Goal: Transaction & Acquisition: Purchase product/service

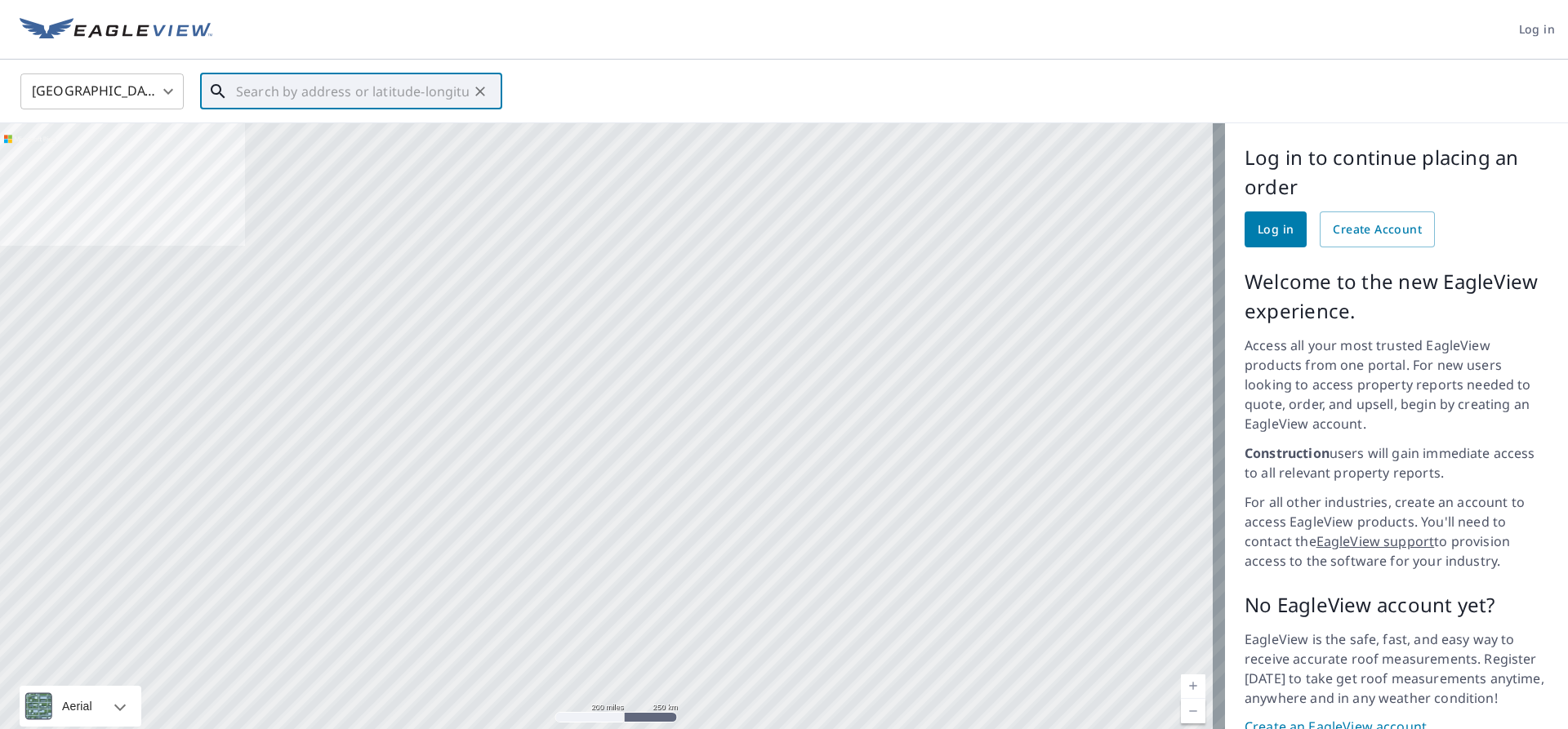
click at [273, 96] on input "text" at bounding box center [352, 92] width 233 height 46
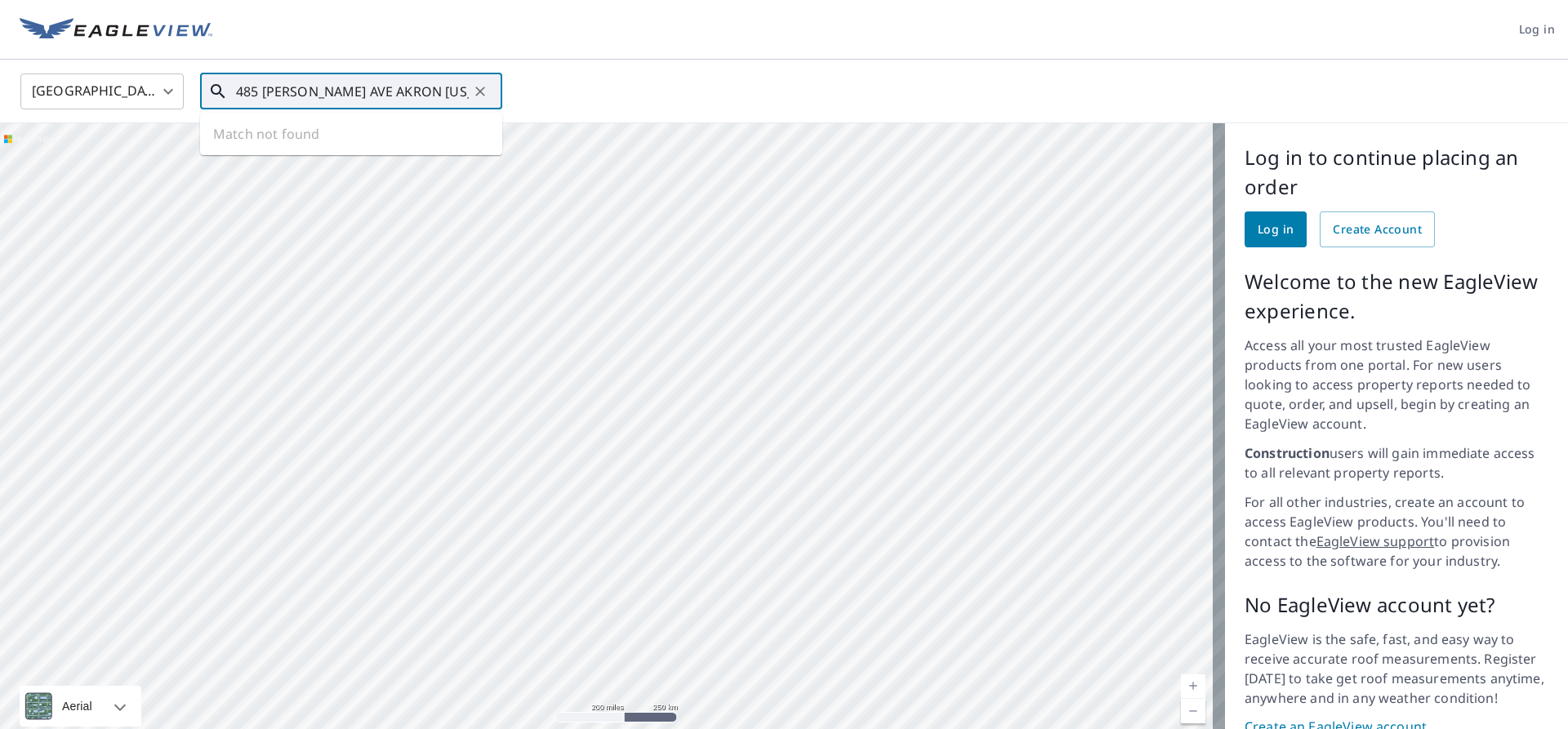
type input "485 [PERSON_NAME] AVE AKRON [US_STATE]"
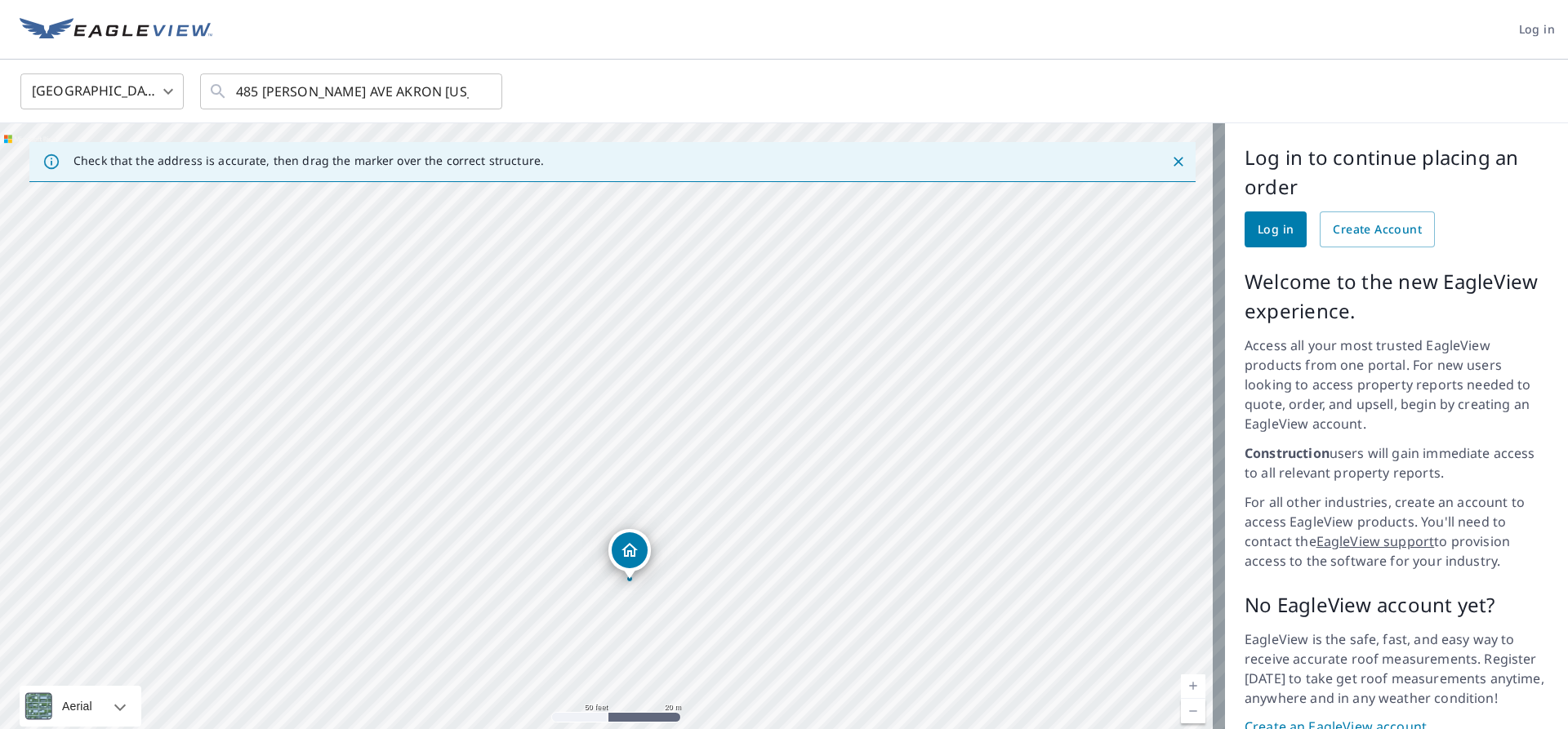
click at [623, 566] on div "485 Tompkins Ave Akron, OH 44305" at bounding box center [613, 439] width 1225 height 633
click at [1275, 229] on span "Log in" at bounding box center [1275, 230] width 36 height 20
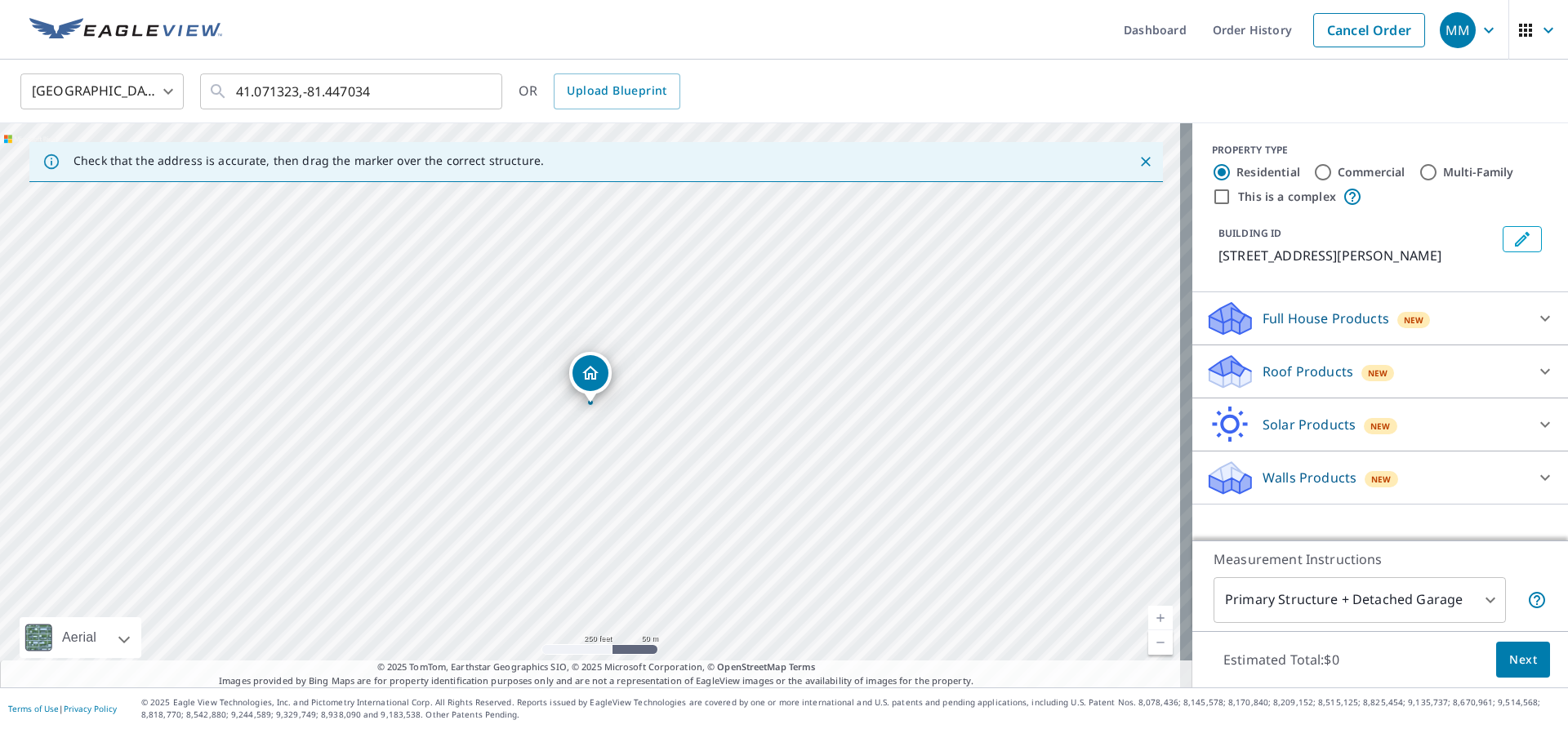
click at [1292, 369] on p "Roof Products" at bounding box center [1308, 371] width 91 height 19
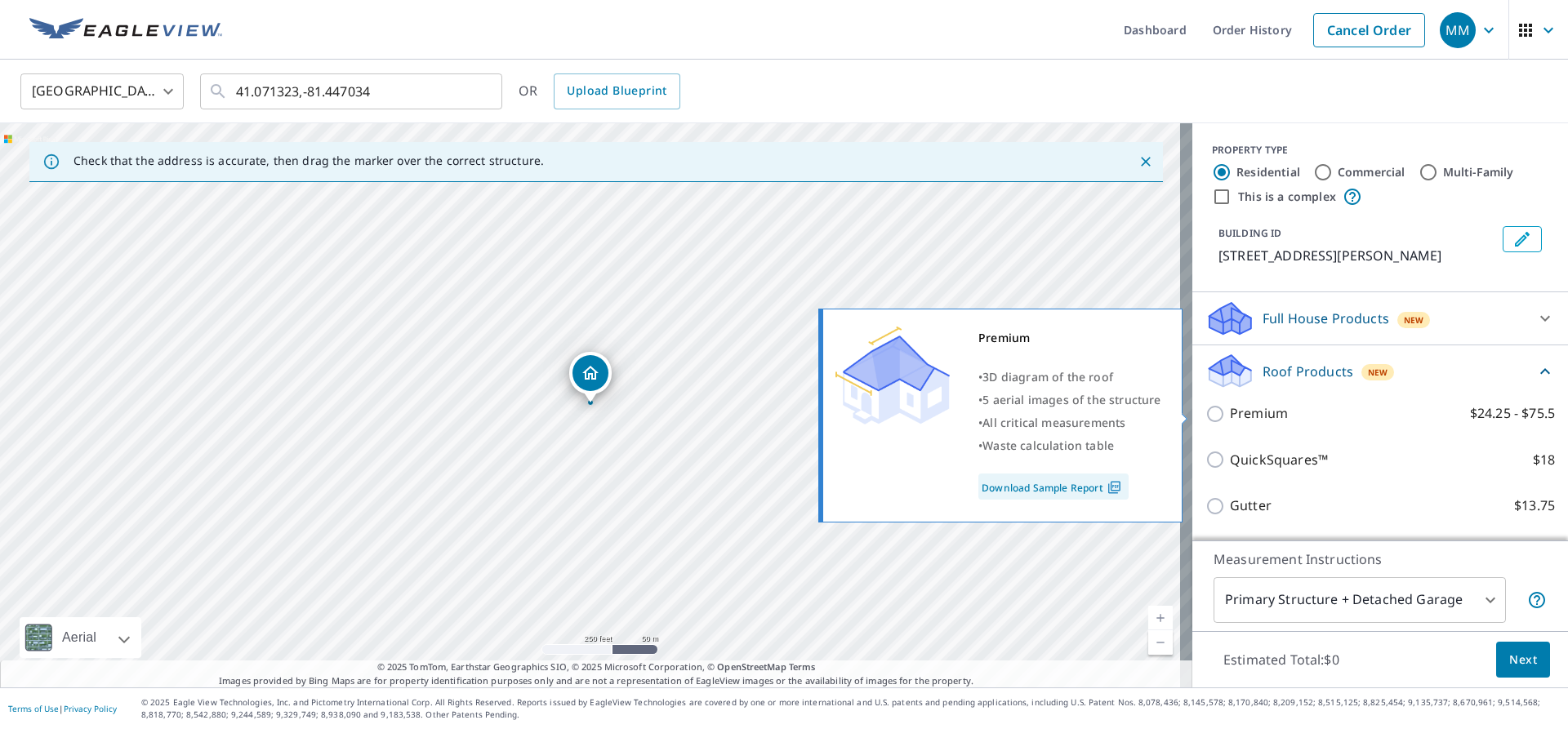
click at [1252, 407] on p "Premium" at bounding box center [1258, 414] width 58 height 20
click at [1230, 407] on input "Premium $24.25 - $75.5" at bounding box center [1218, 414] width 25 height 19
checkbox input "true"
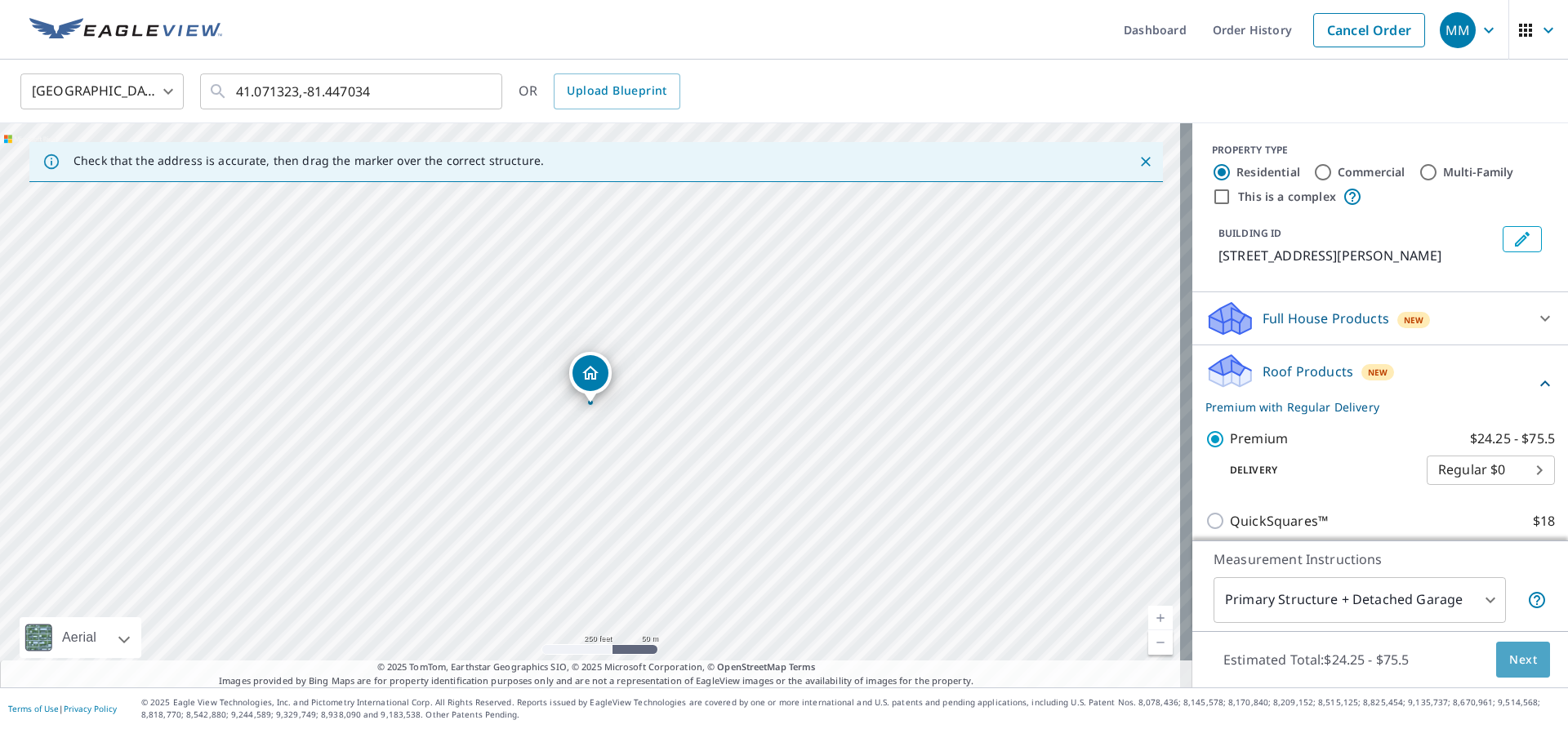
click at [1509, 654] on span "Next" at bounding box center [1523, 660] width 28 height 20
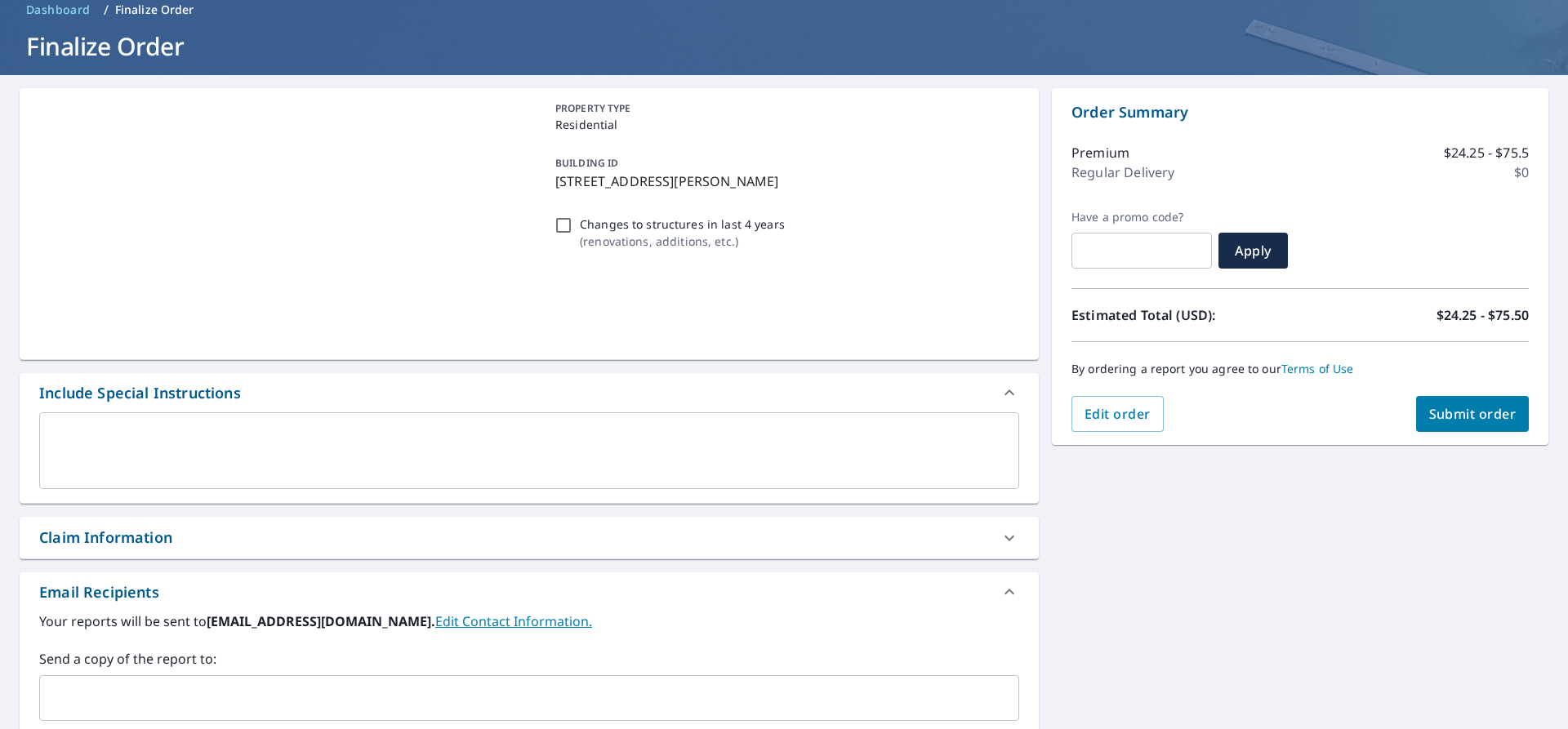
scroll to position [310, 0]
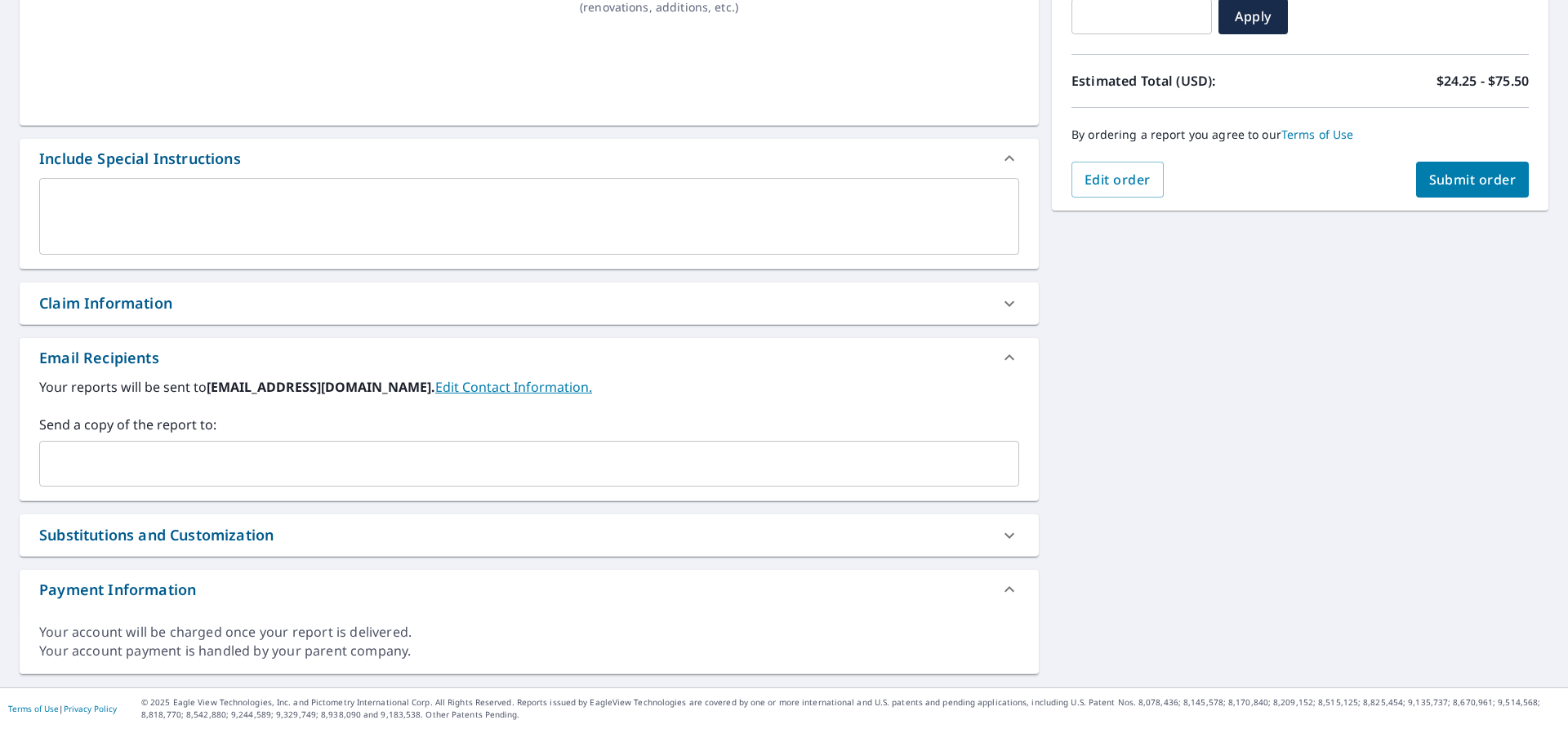
click at [66, 301] on div "Claim Information" at bounding box center [105, 304] width 133 height 22
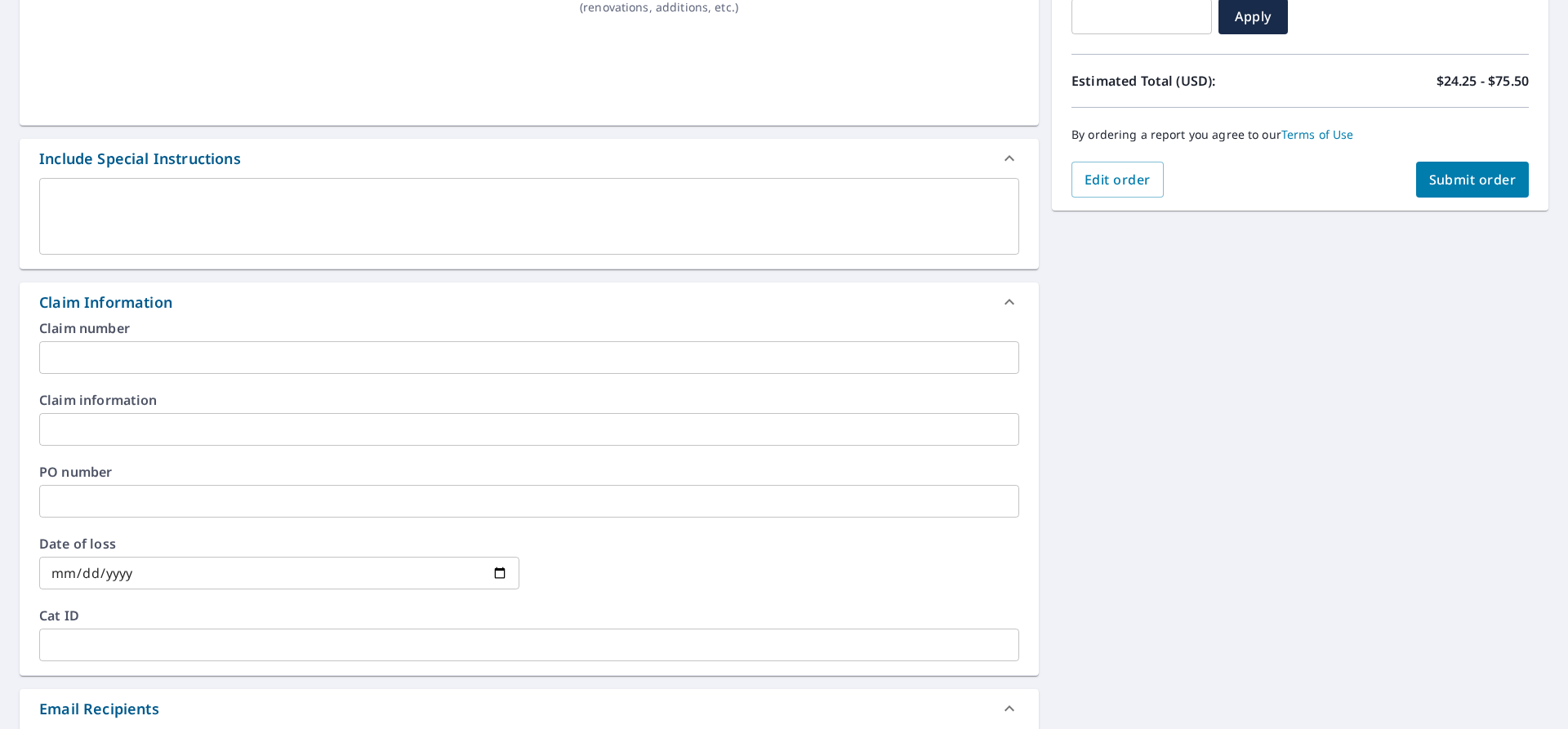
click at [79, 355] on input "text" at bounding box center [529, 358] width 980 height 33
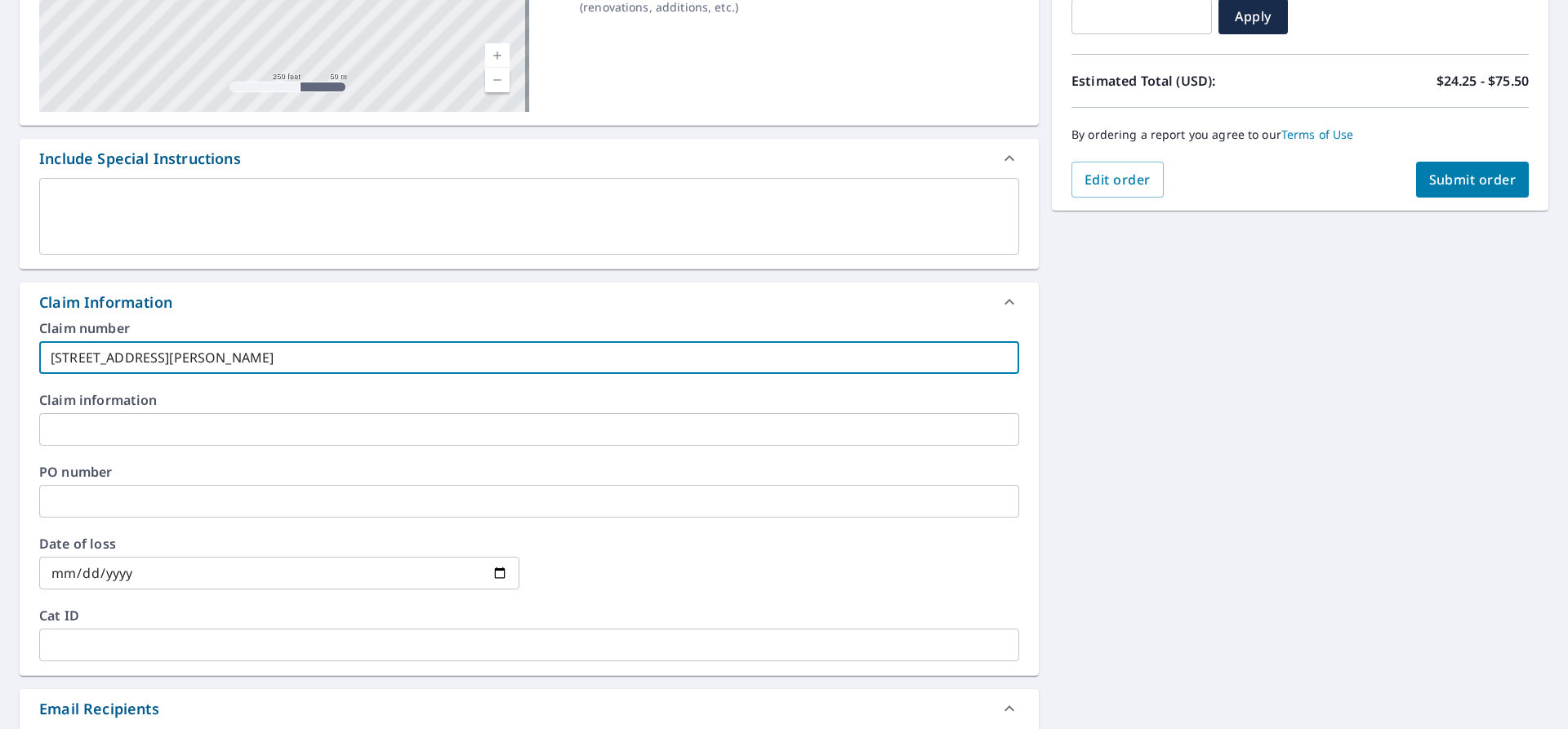
type input "[STREET_ADDRESS][PERSON_NAME]"
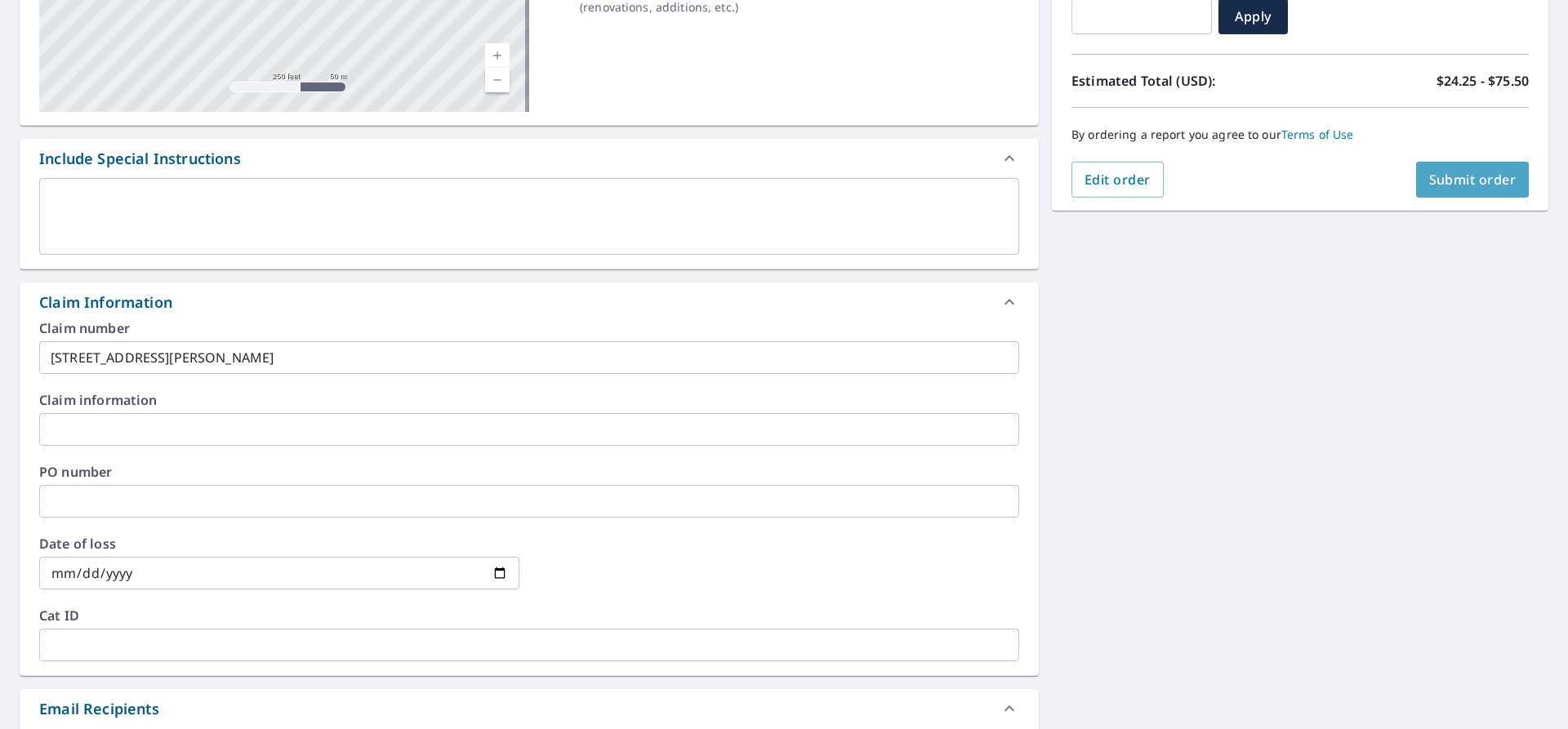
click at [1441, 168] on button "Submit order" at bounding box center [1473, 179] width 114 height 36
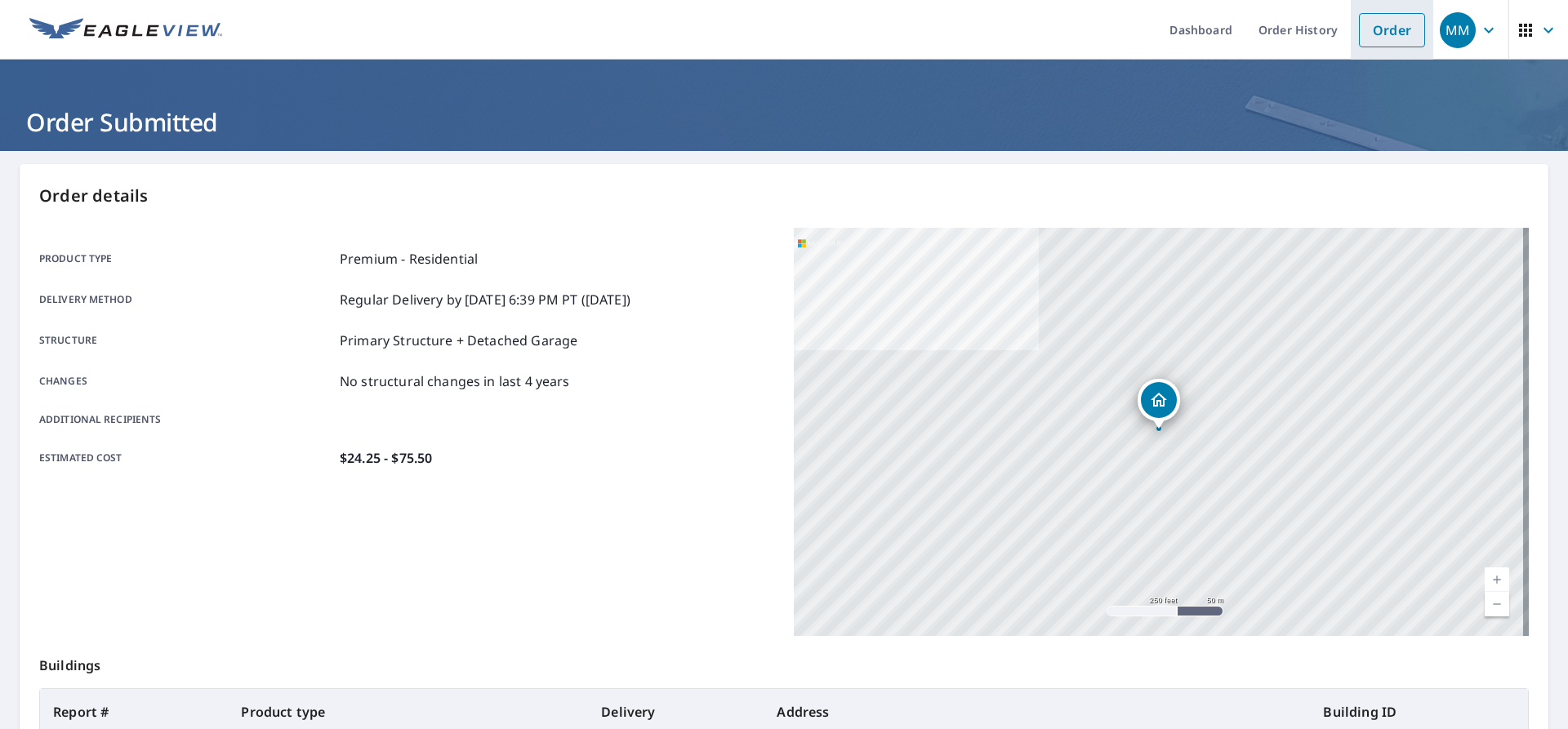
click at [1376, 28] on link "Order" at bounding box center [1392, 29] width 66 height 34
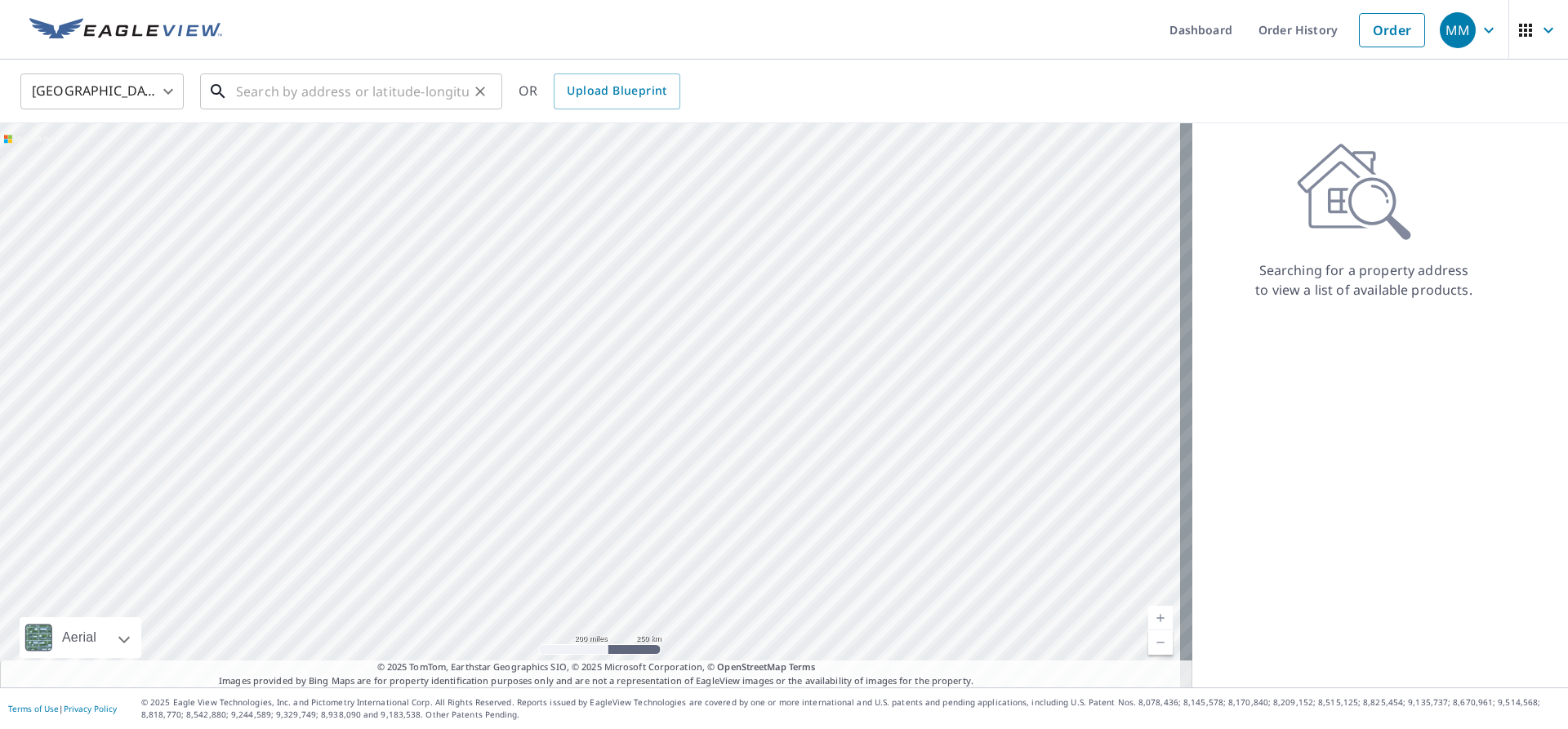
click at [315, 103] on input "text" at bounding box center [352, 92] width 233 height 46
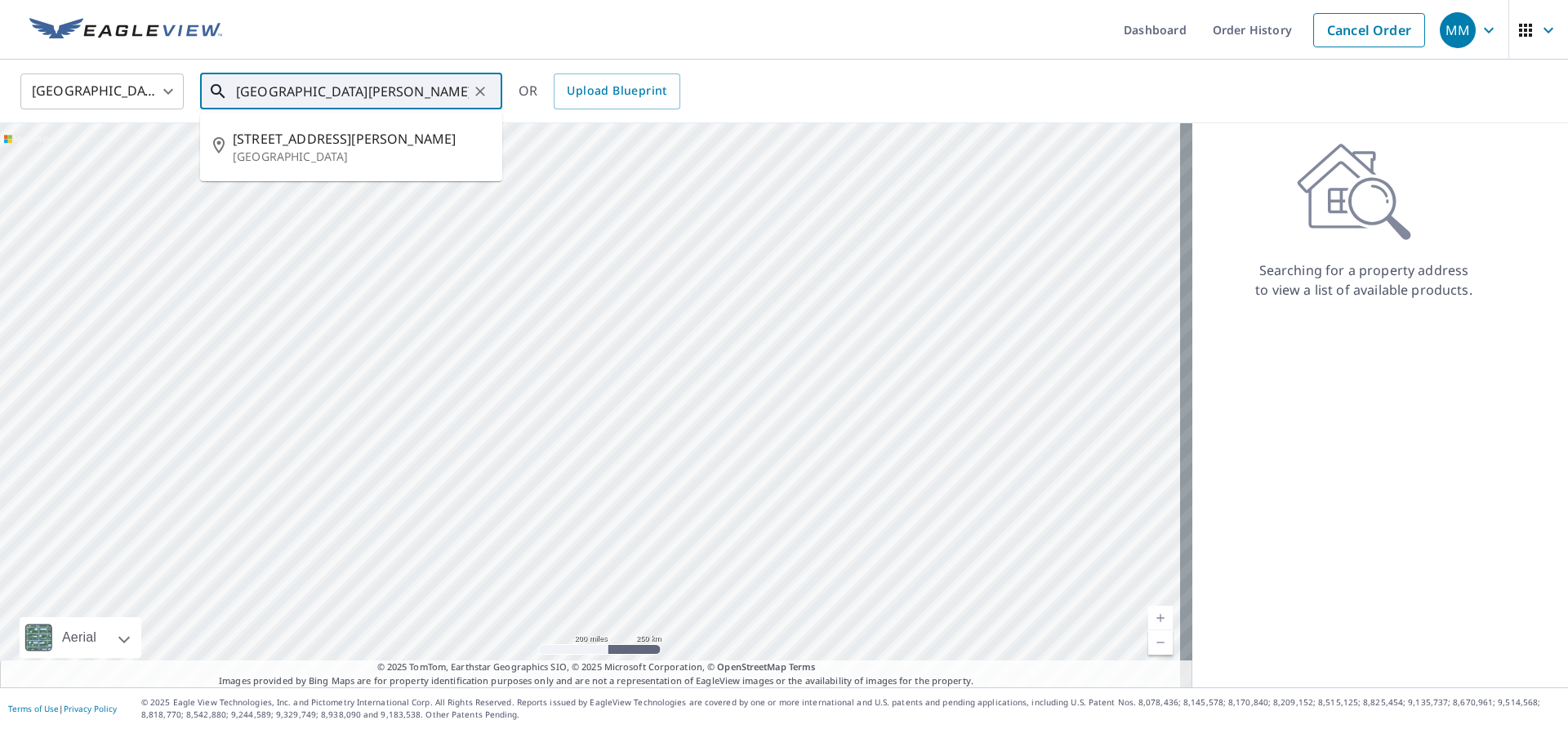
type input "[GEOGRAPHIC_DATA][PERSON_NAME][US_STATE]"
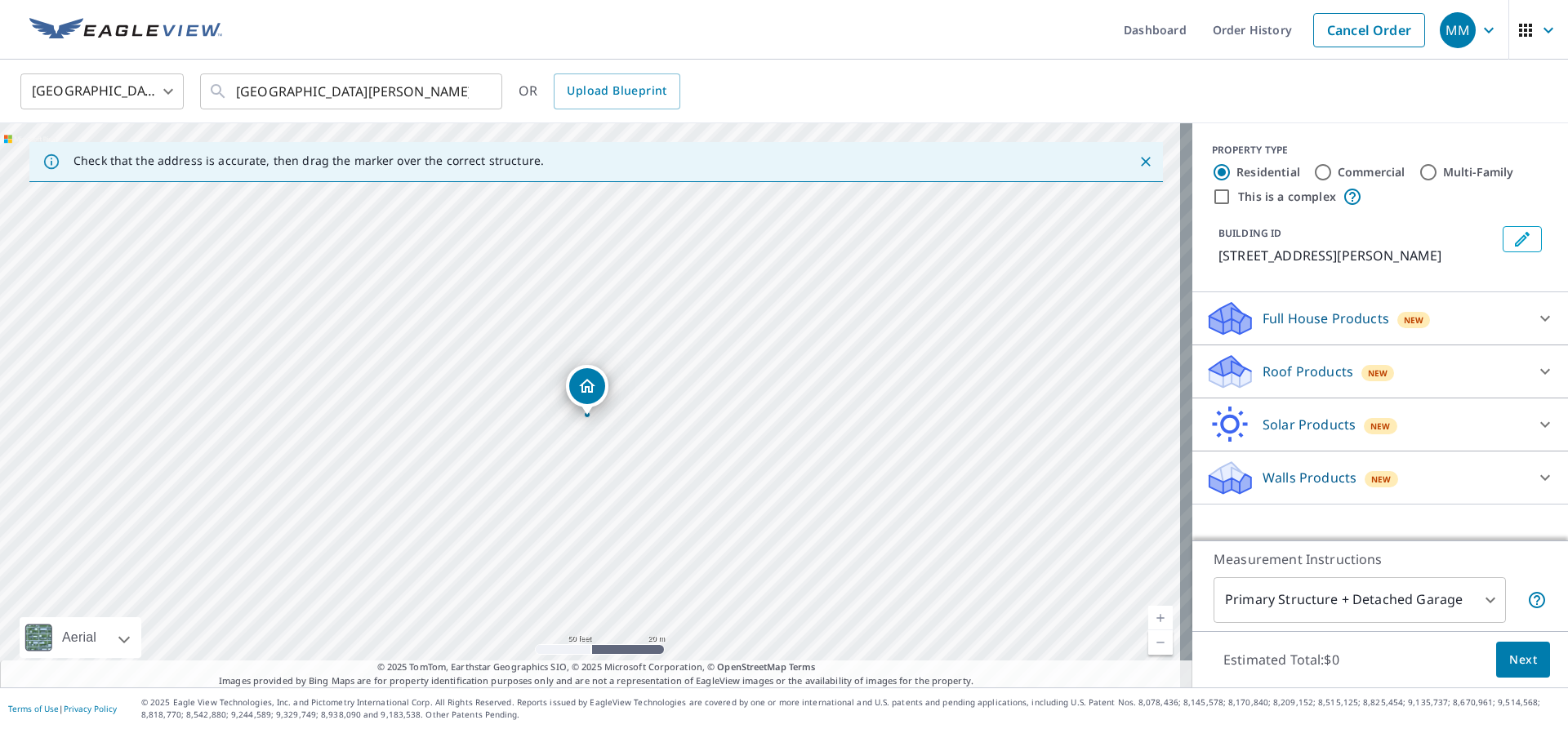
drag, startPoint x: 572, startPoint y: 372, endPoint x: 569, endPoint y: 385, distance: 13.3
click at [1283, 374] on p "Roof Products" at bounding box center [1308, 371] width 91 height 19
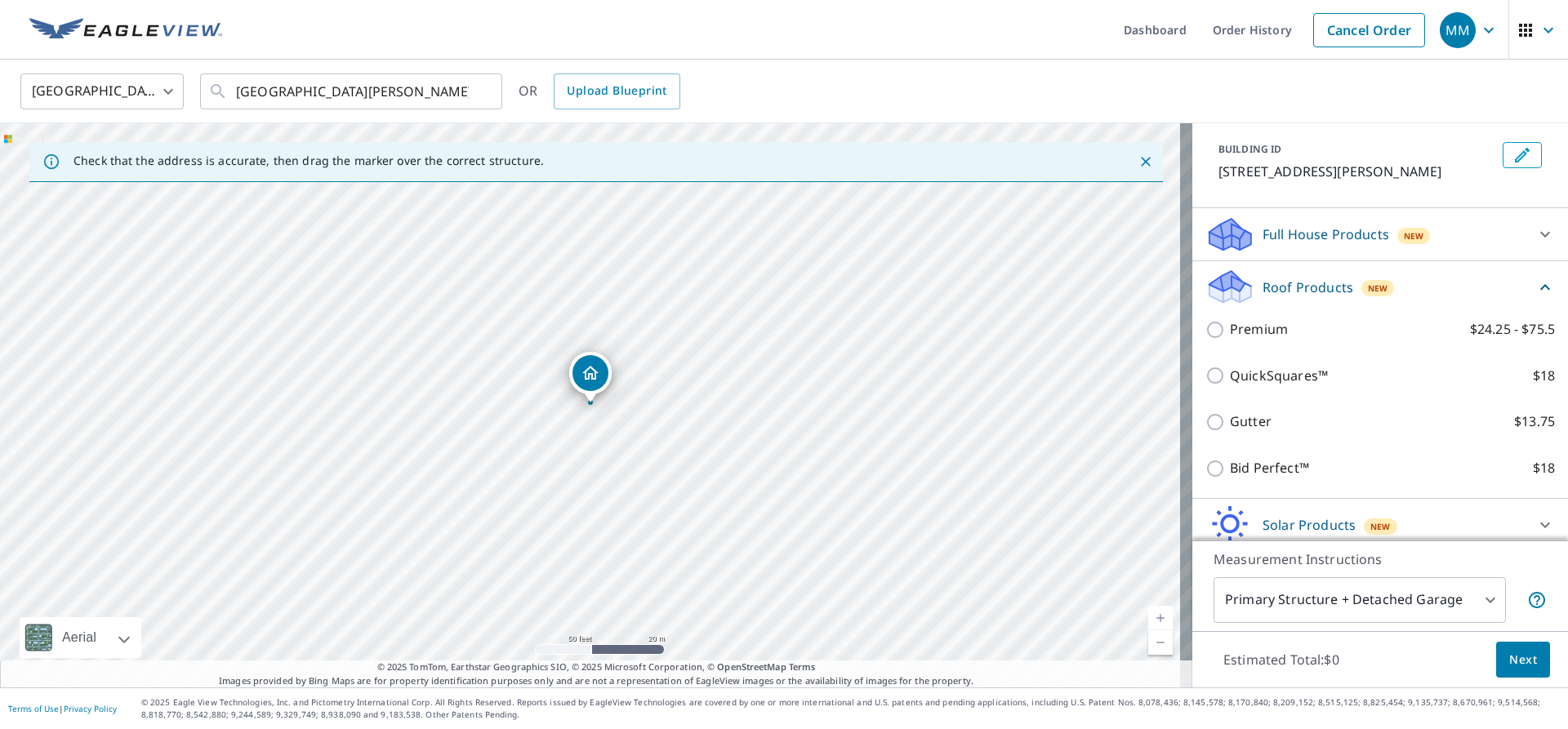
scroll to position [149, 0]
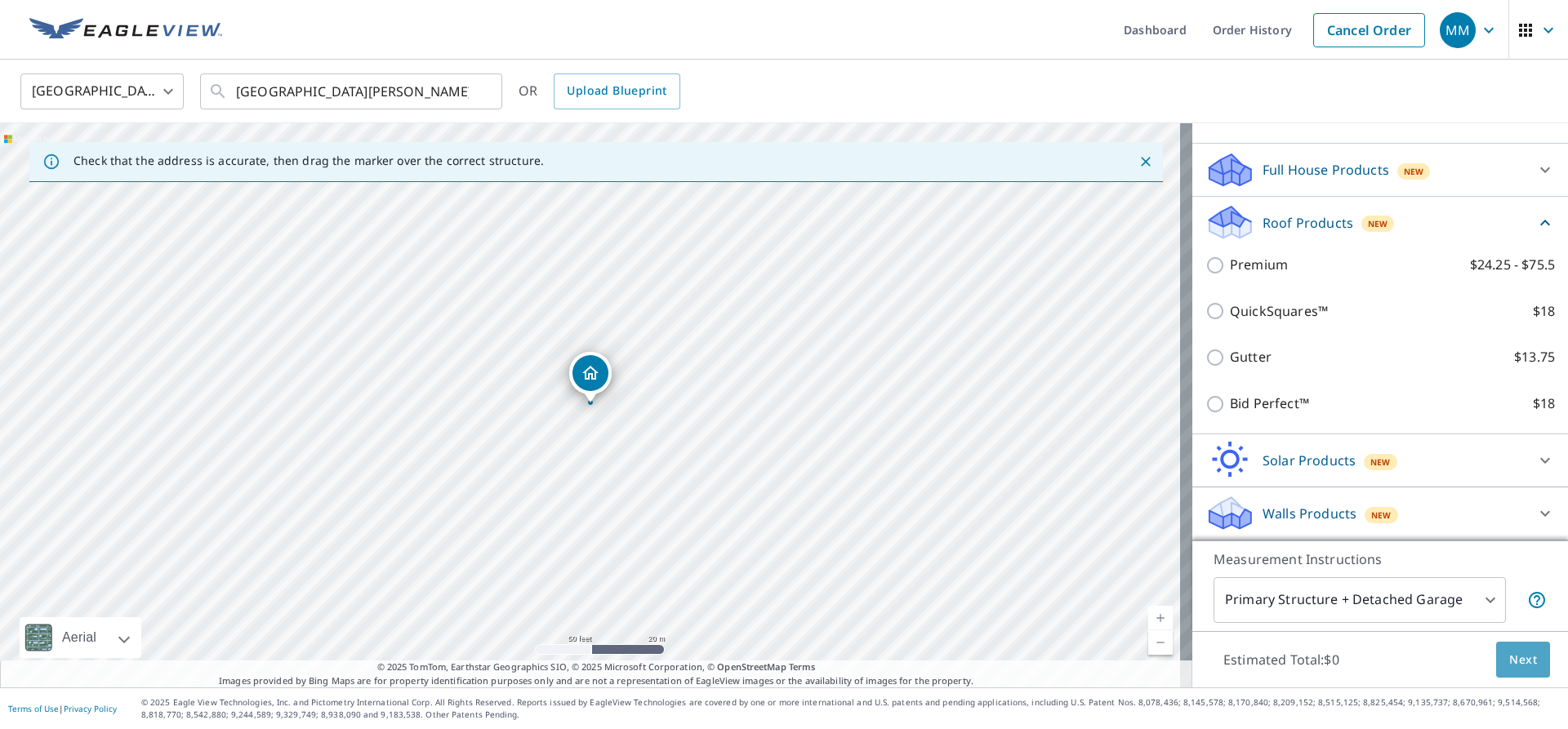
click at [1518, 663] on span "Next" at bounding box center [1523, 660] width 28 height 20
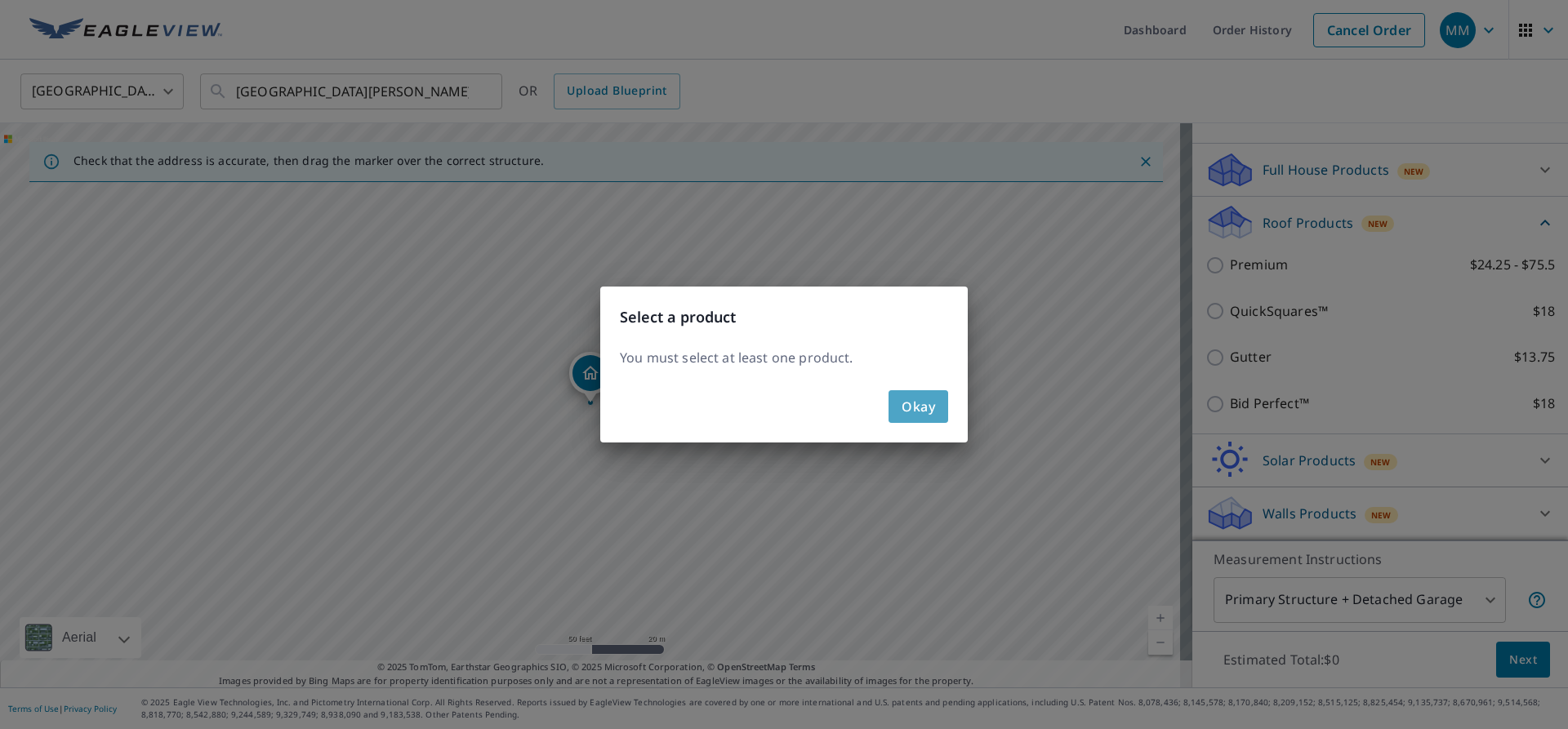
click at [899, 414] on button "Okay" at bounding box center [918, 407] width 60 height 33
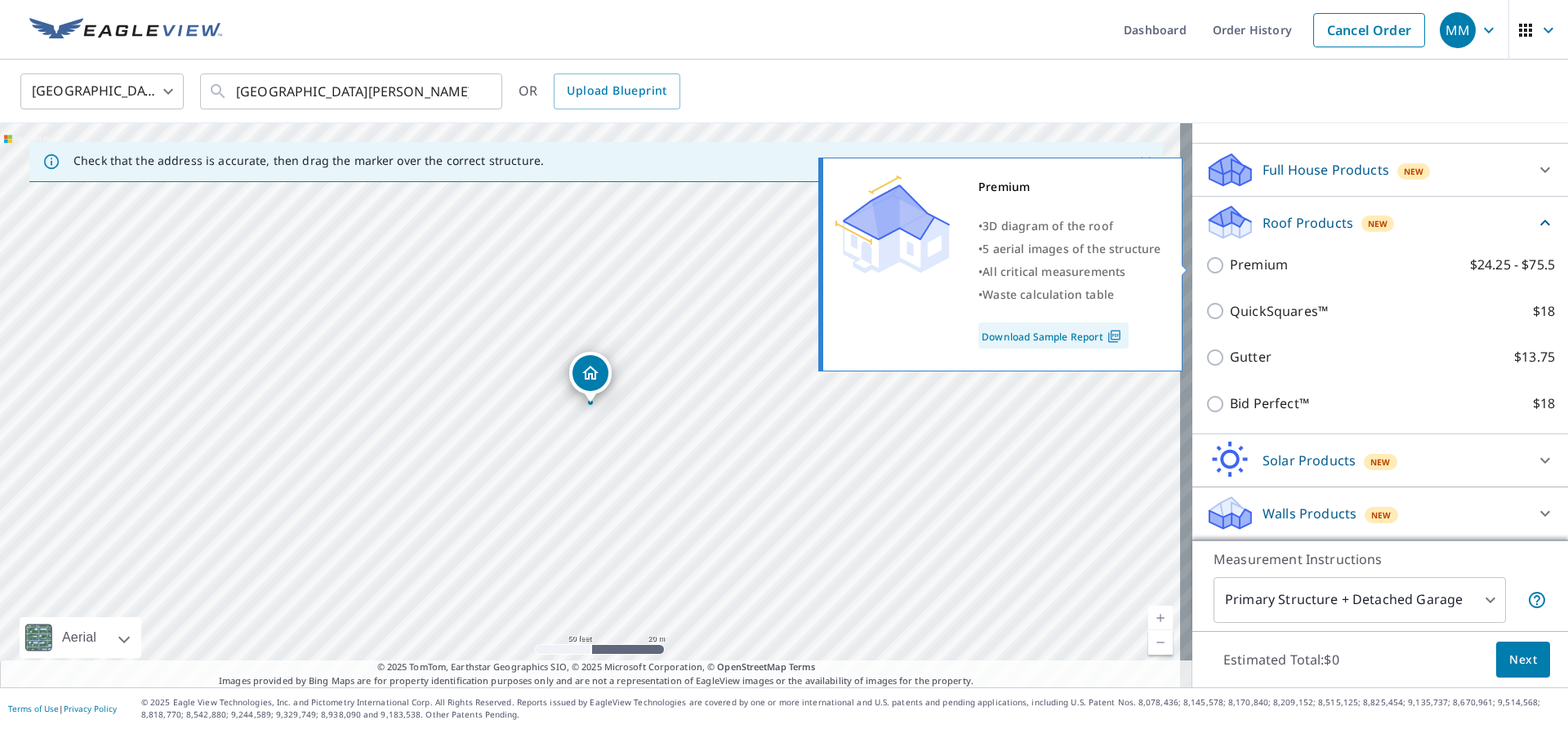
click at [1211, 272] on input "Premium $24.25 - $75.5" at bounding box center [1218, 265] width 25 height 19
checkbox input "true"
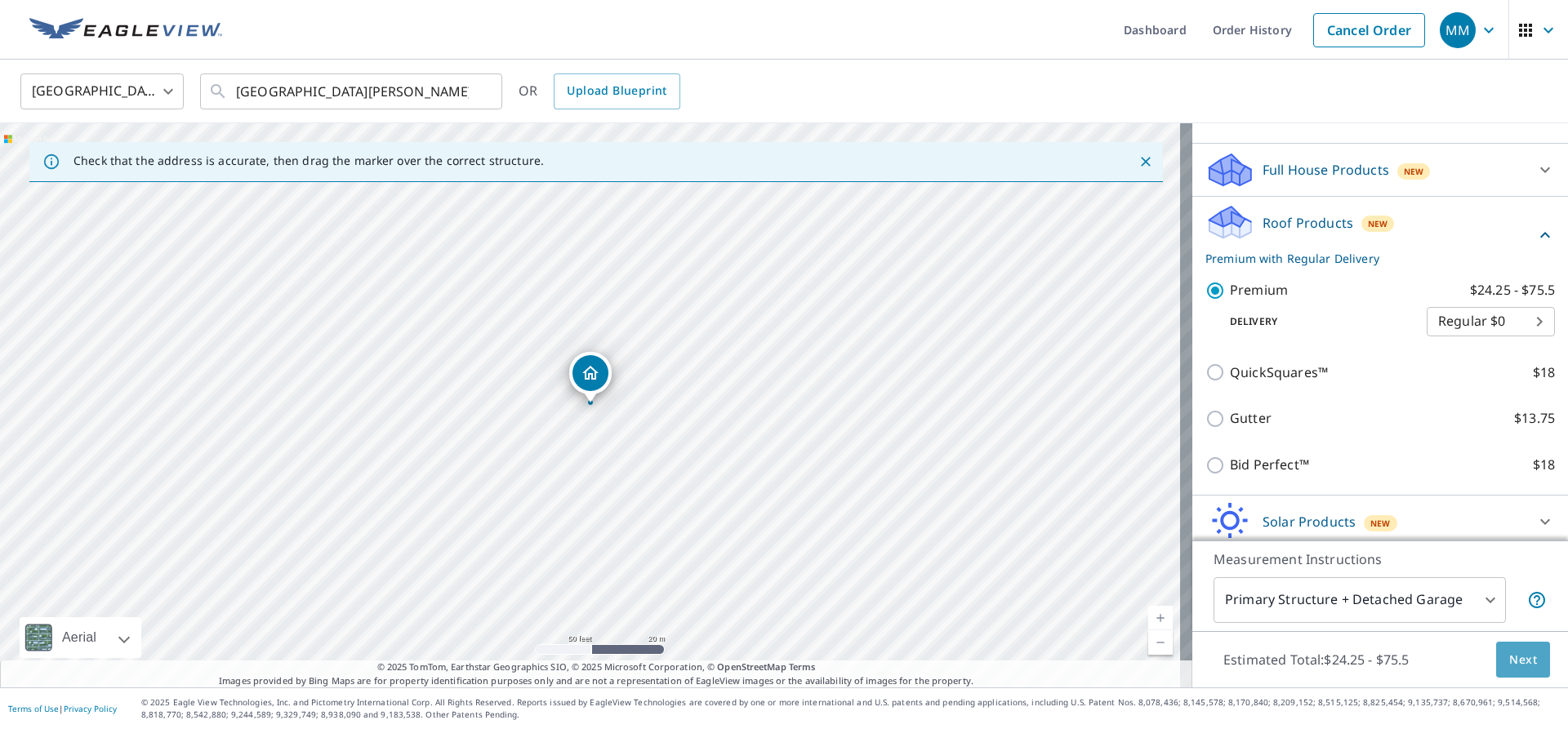
click at [1496, 650] on button "Next" at bounding box center [1523, 660] width 54 height 37
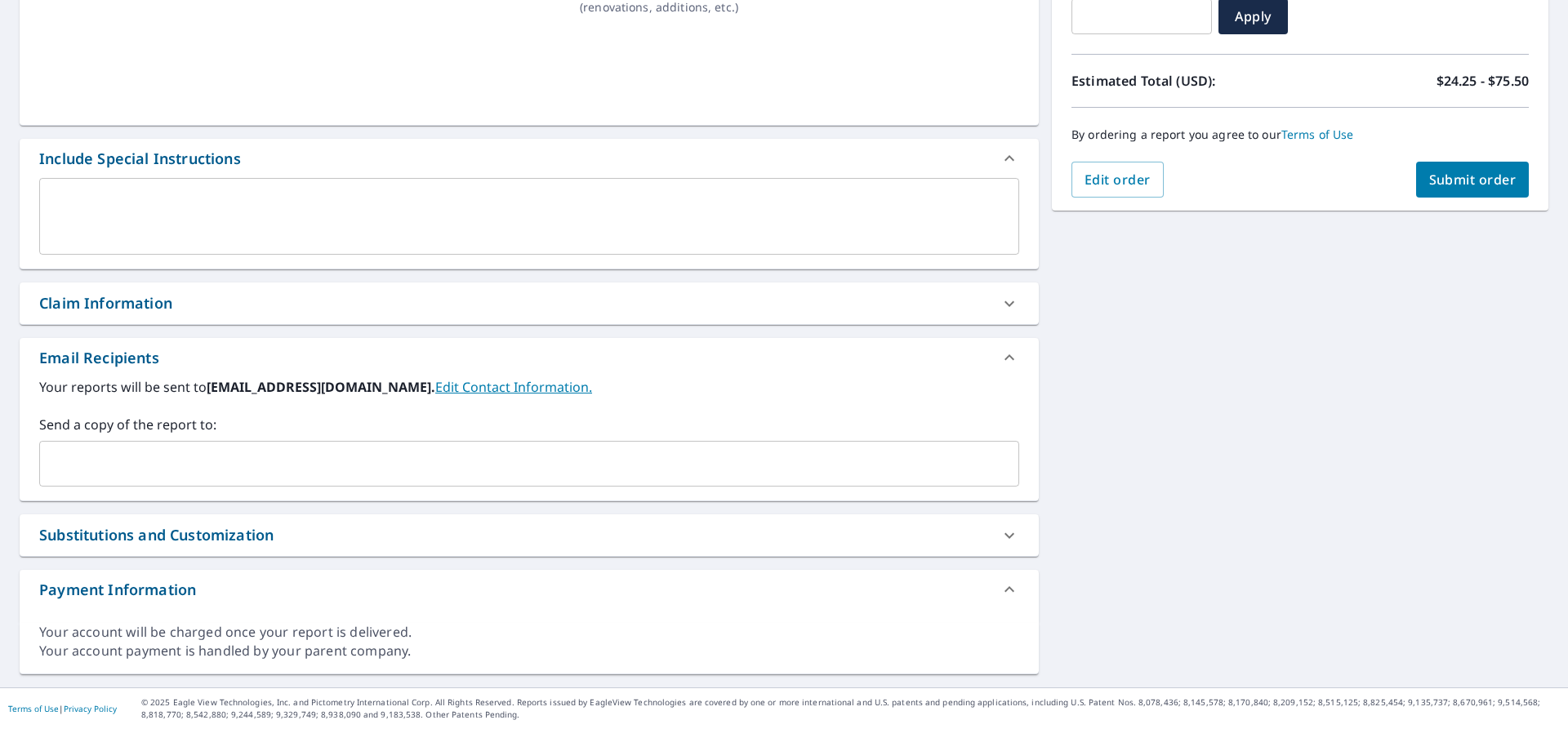
scroll to position [310, 0]
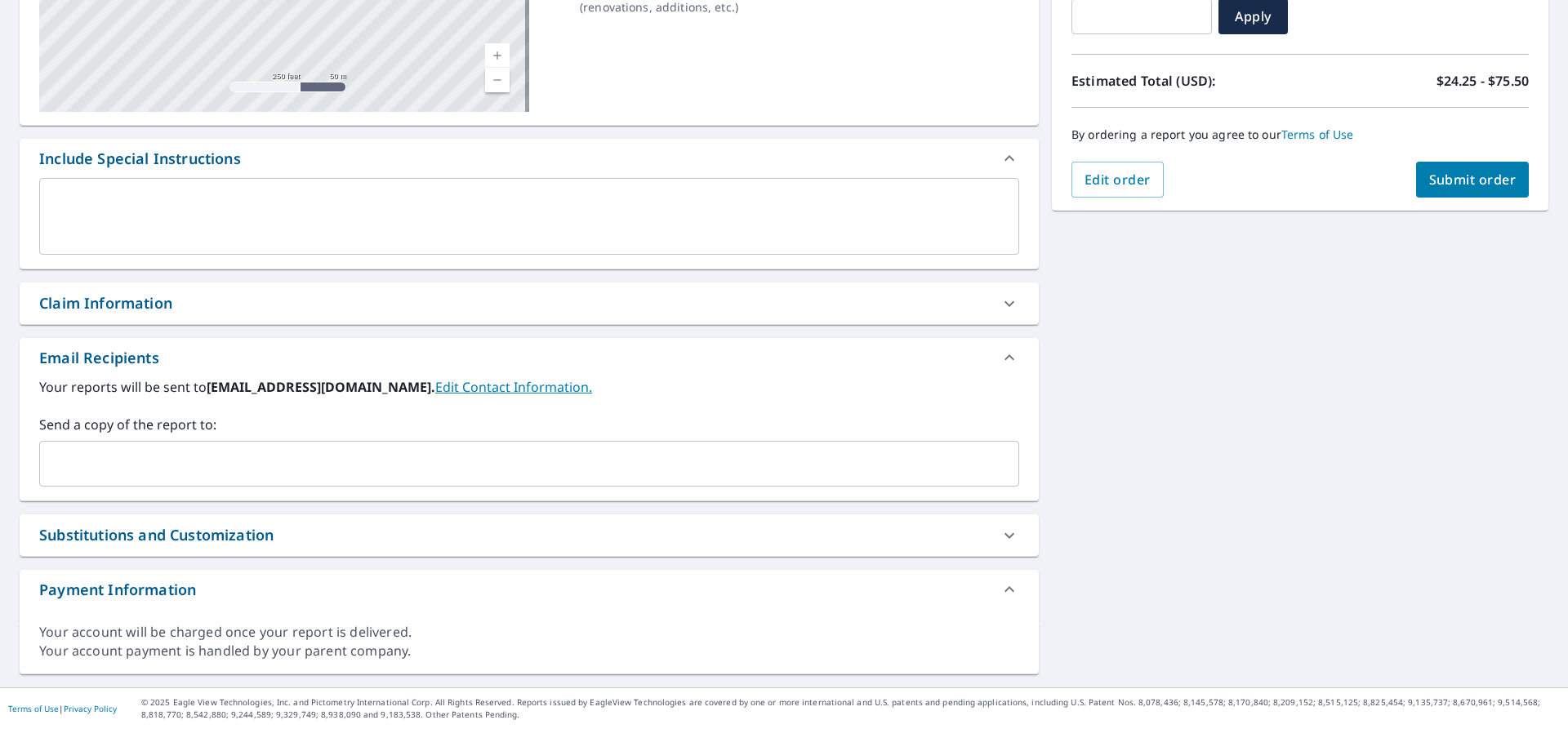
click at [76, 310] on div "Claim Information" at bounding box center [105, 304] width 133 height 22
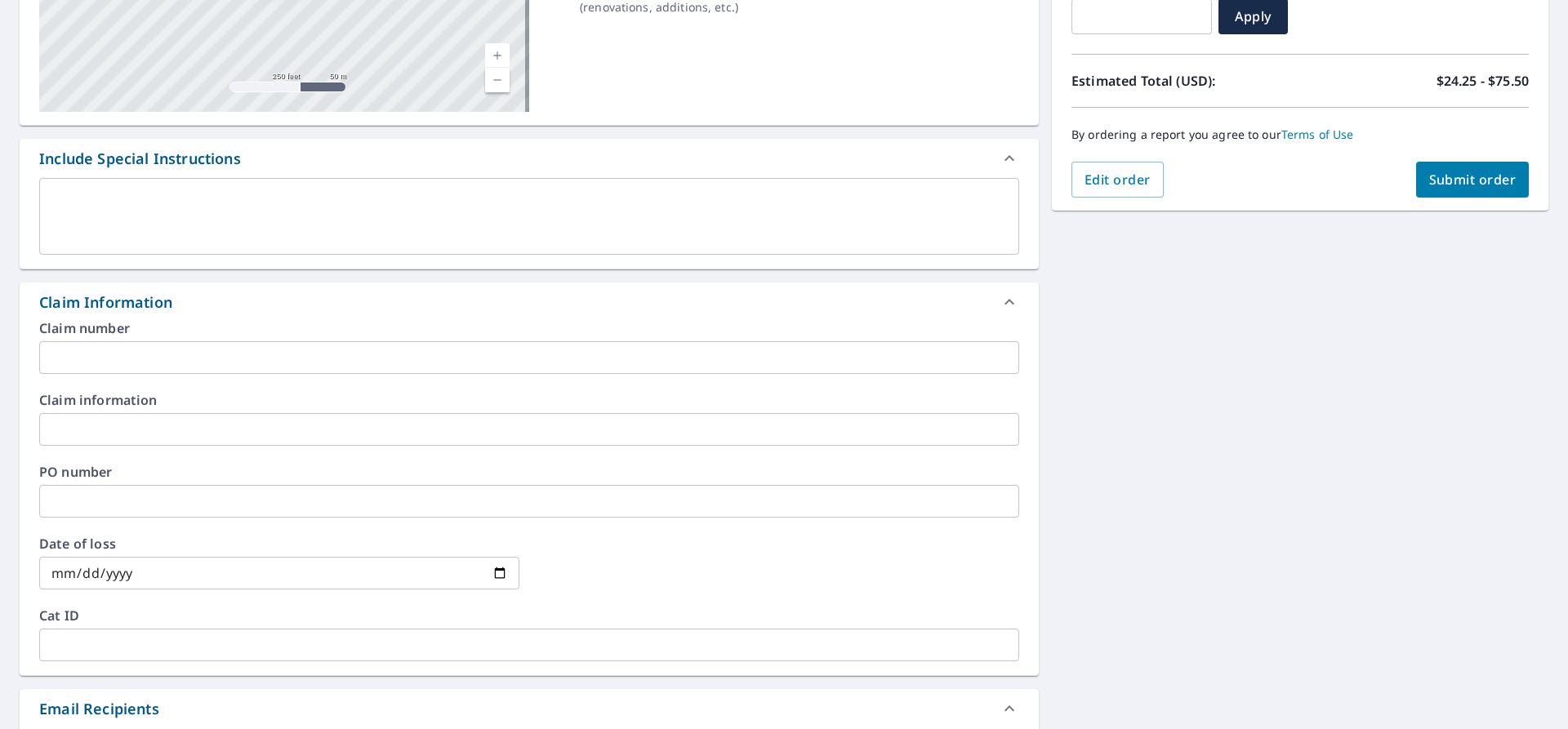
click at [84, 358] on input "text" at bounding box center [529, 358] width 980 height 33
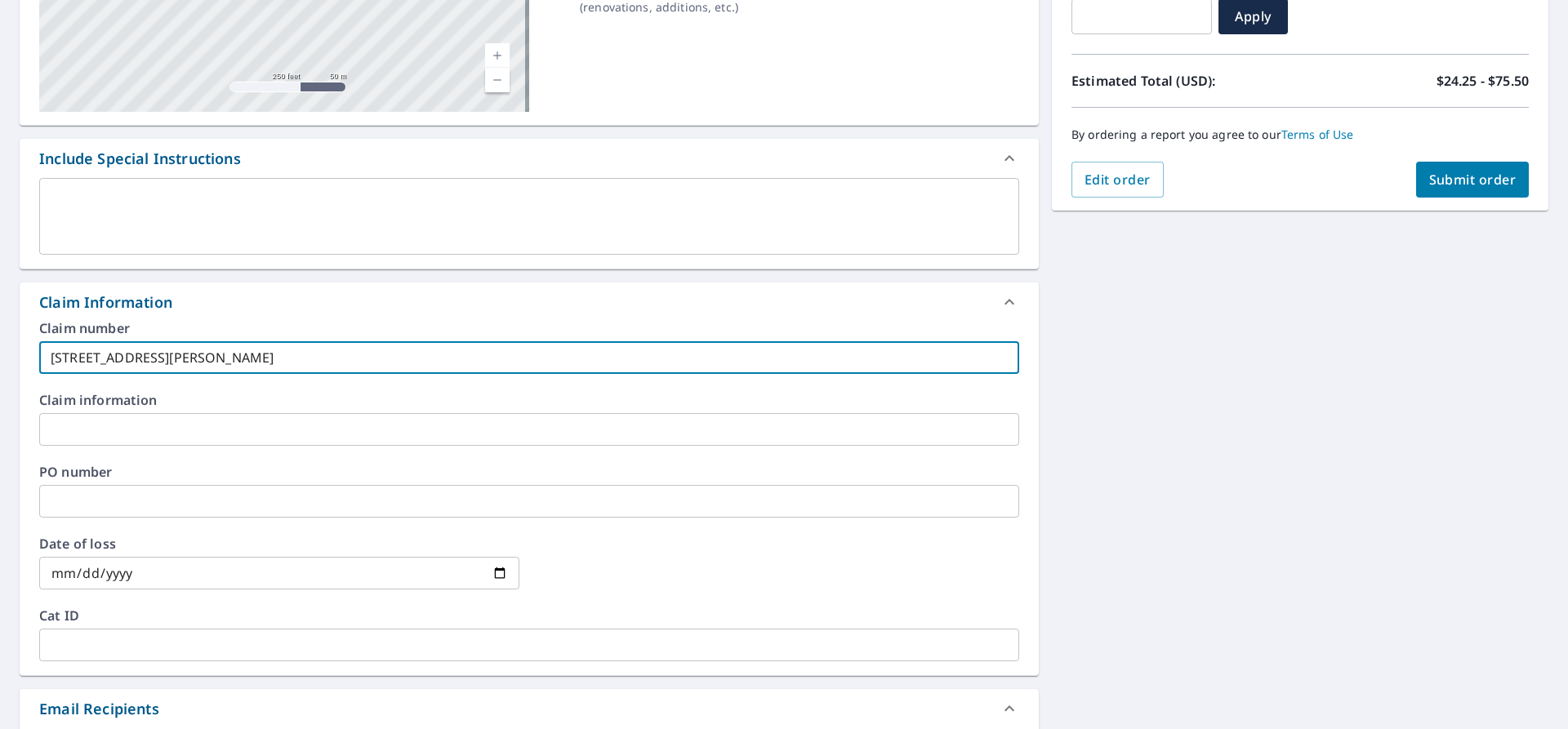
type input "[STREET_ADDRESS][PERSON_NAME]"
click at [1466, 185] on span "Submit order" at bounding box center [1473, 180] width 87 height 18
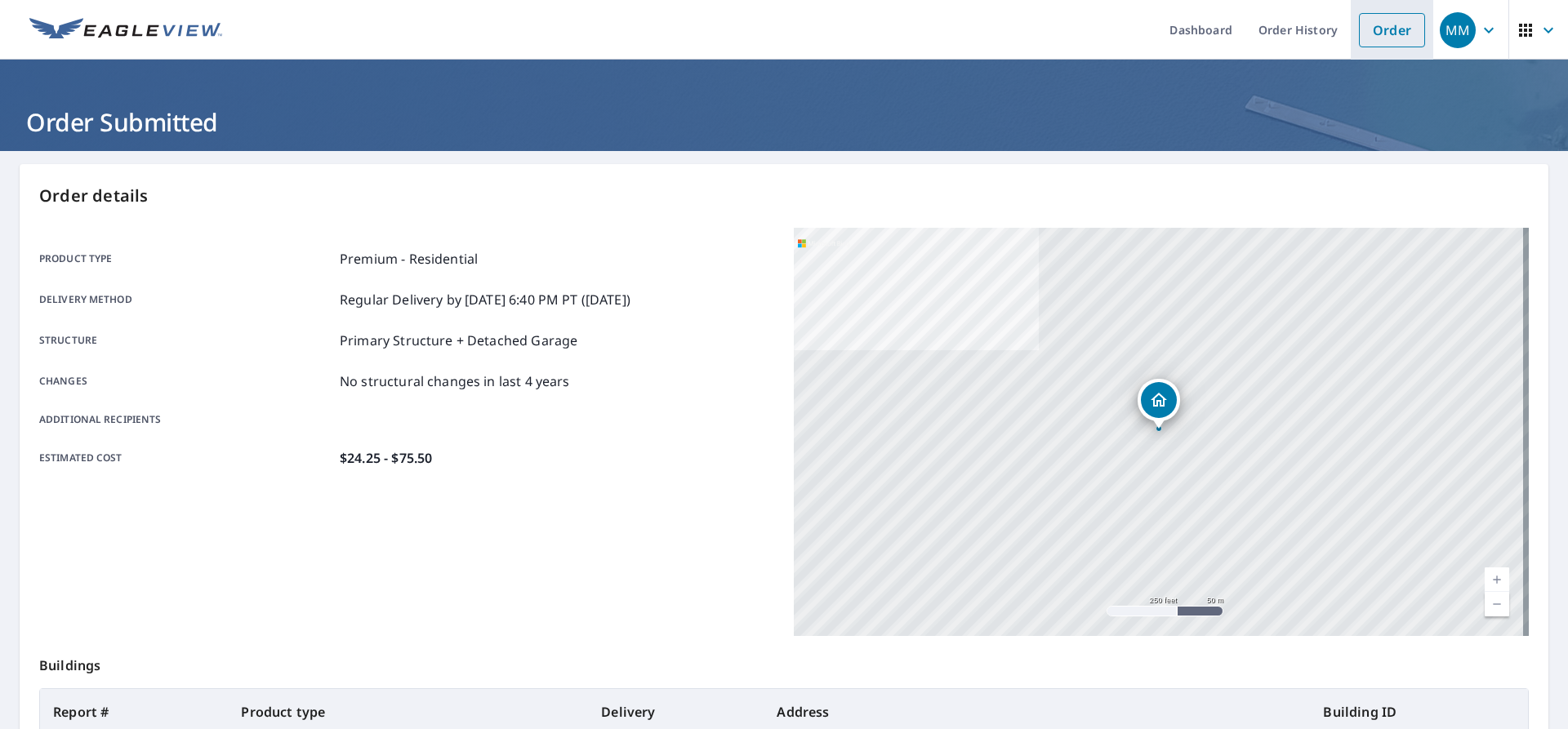
click at [1382, 39] on link "Order" at bounding box center [1392, 29] width 66 height 34
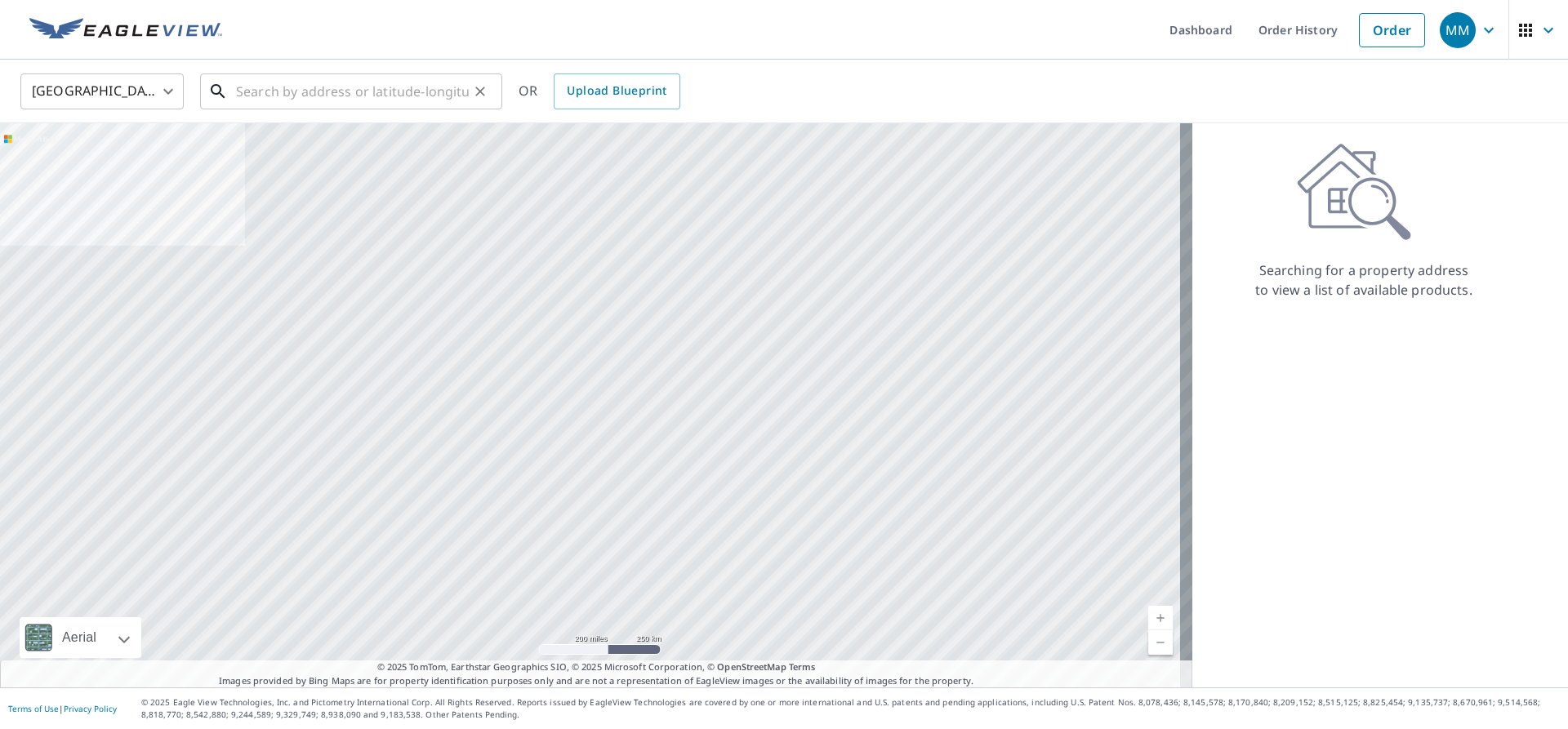
click at [320, 93] on input "text" at bounding box center [352, 92] width 233 height 46
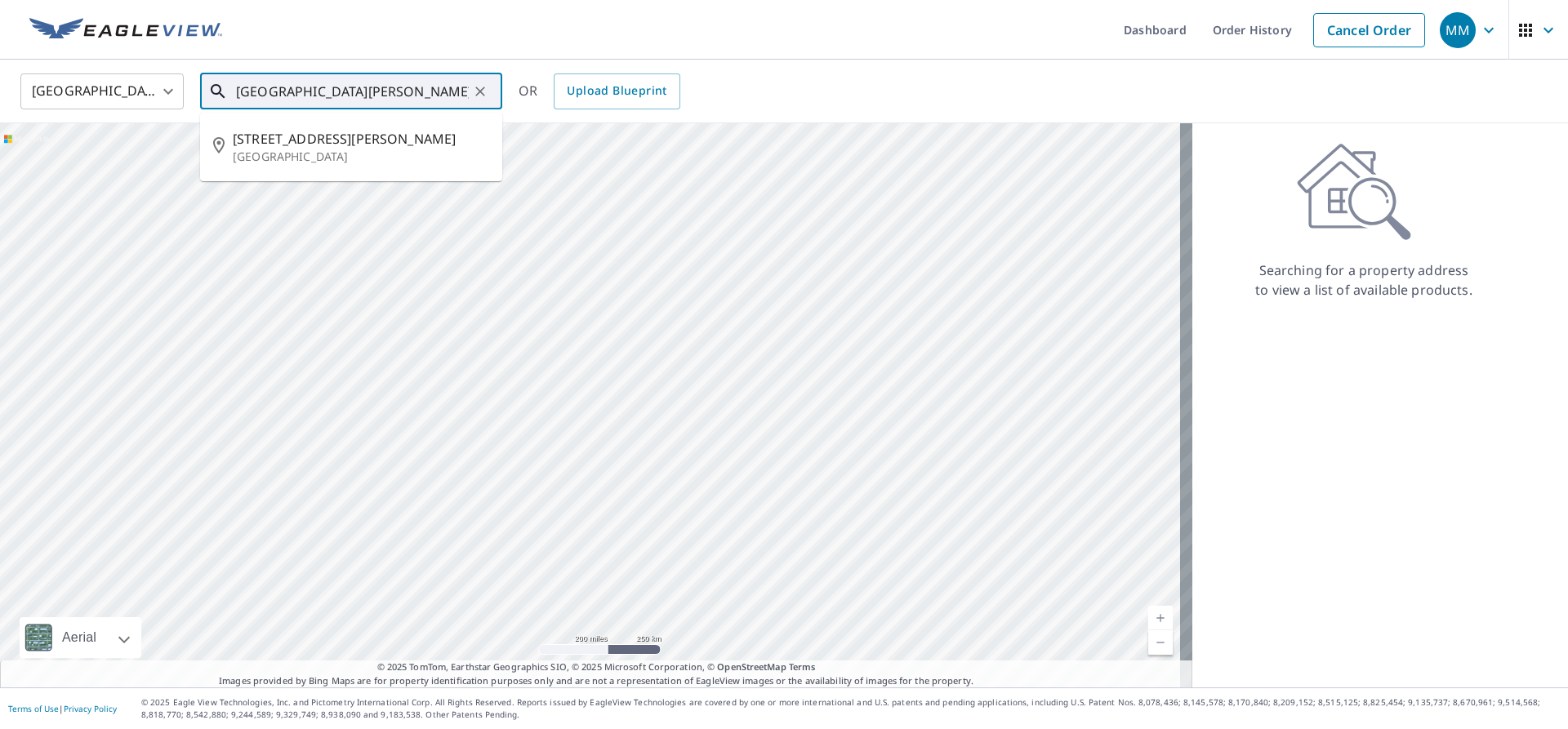
type input "[GEOGRAPHIC_DATA][PERSON_NAME][US_STATE]"
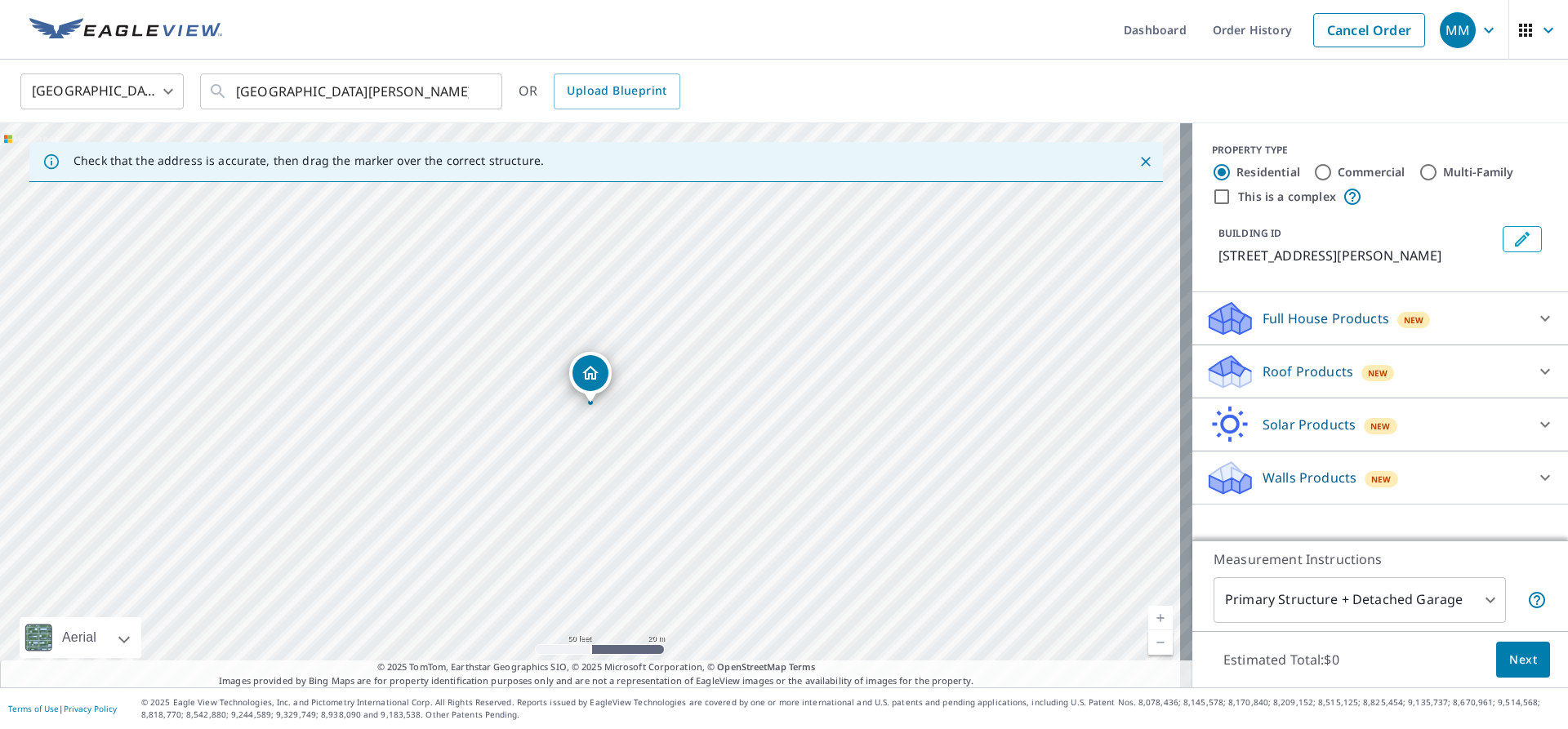
click at [1292, 365] on p "Roof Products" at bounding box center [1308, 371] width 91 height 19
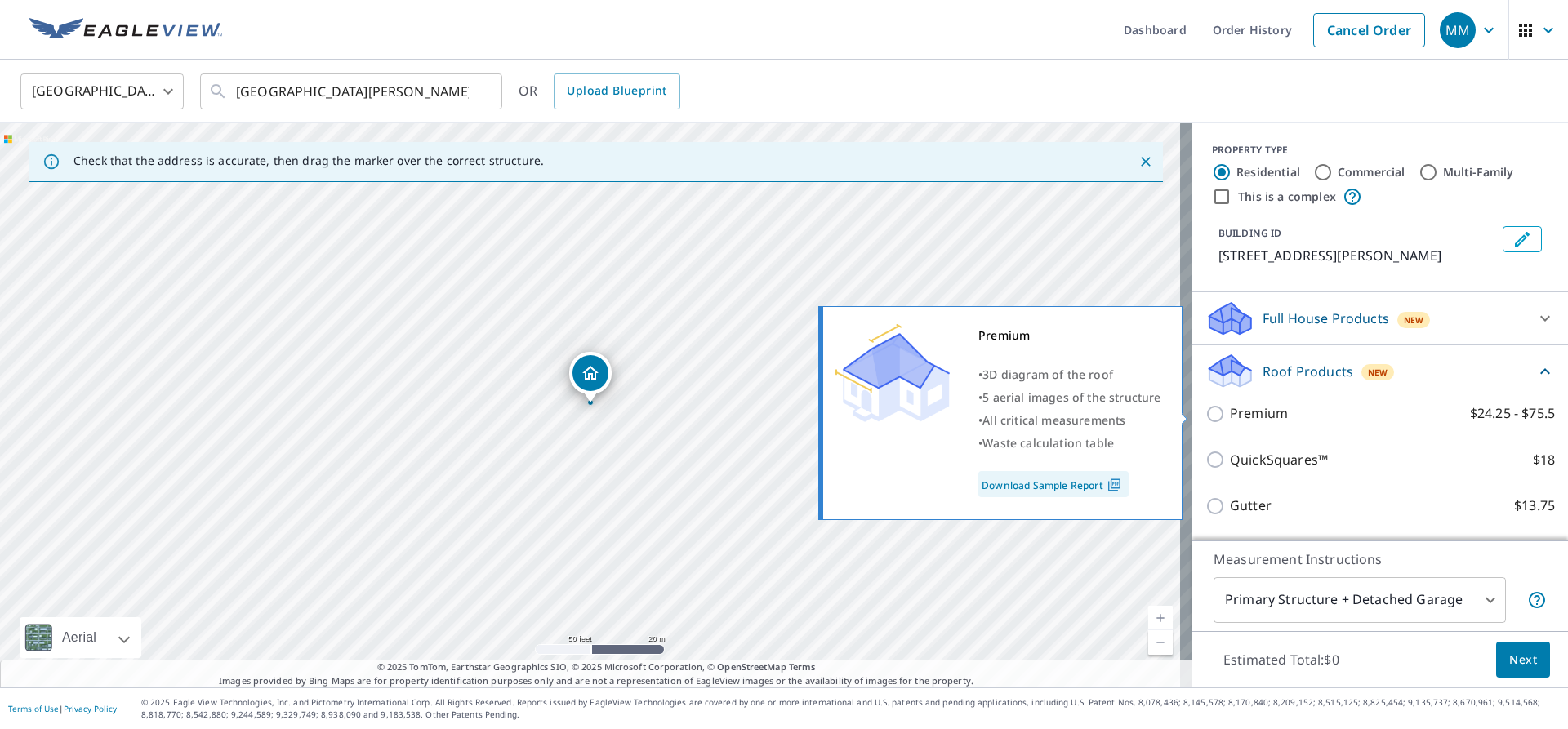
click at [1271, 413] on p "Premium" at bounding box center [1258, 414] width 58 height 20
click at [1230, 413] on input "Premium $24.25 - $75.5" at bounding box center [1218, 414] width 25 height 19
checkbox input "true"
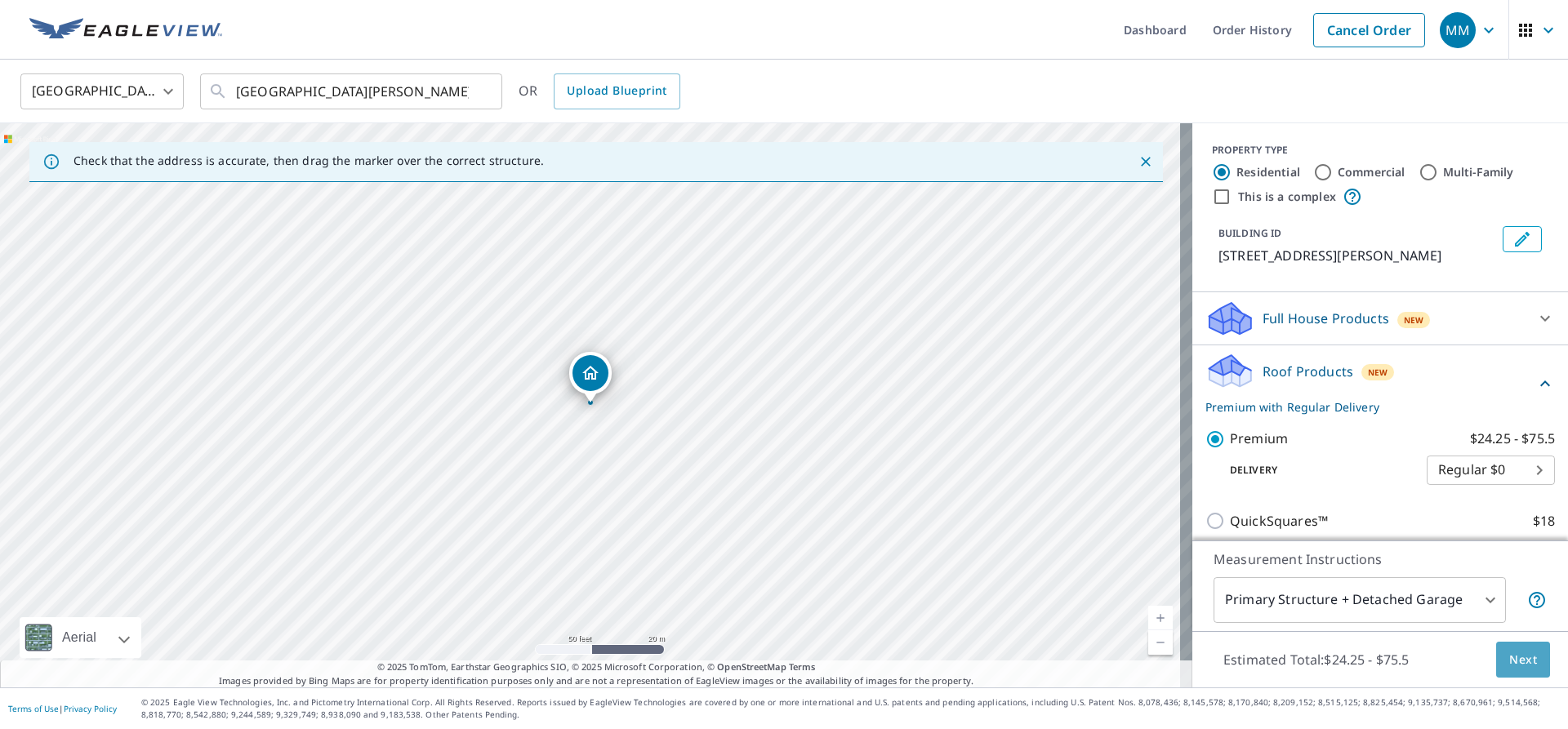
click at [1519, 653] on span "Next" at bounding box center [1523, 660] width 28 height 20
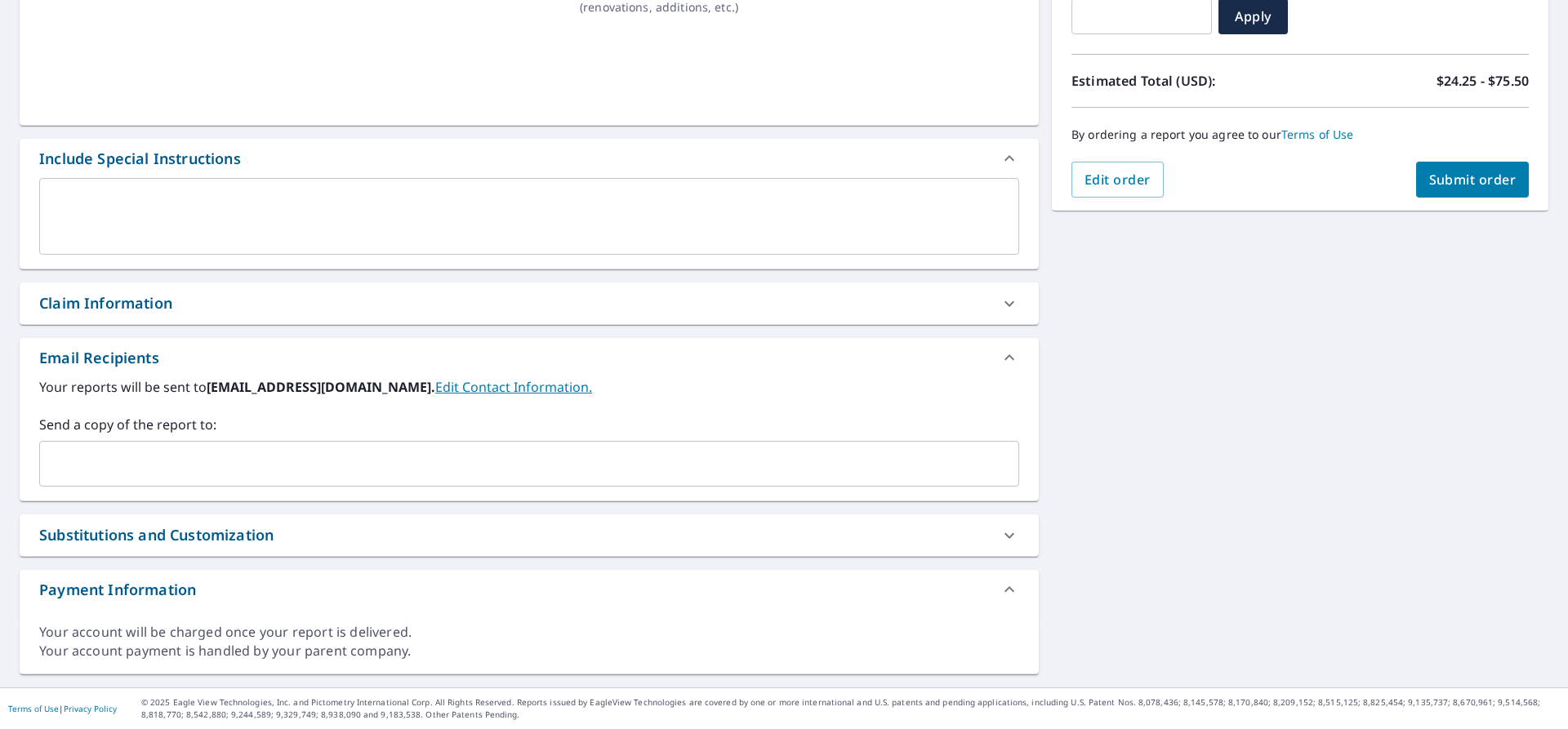
scroll to position [310, 0]
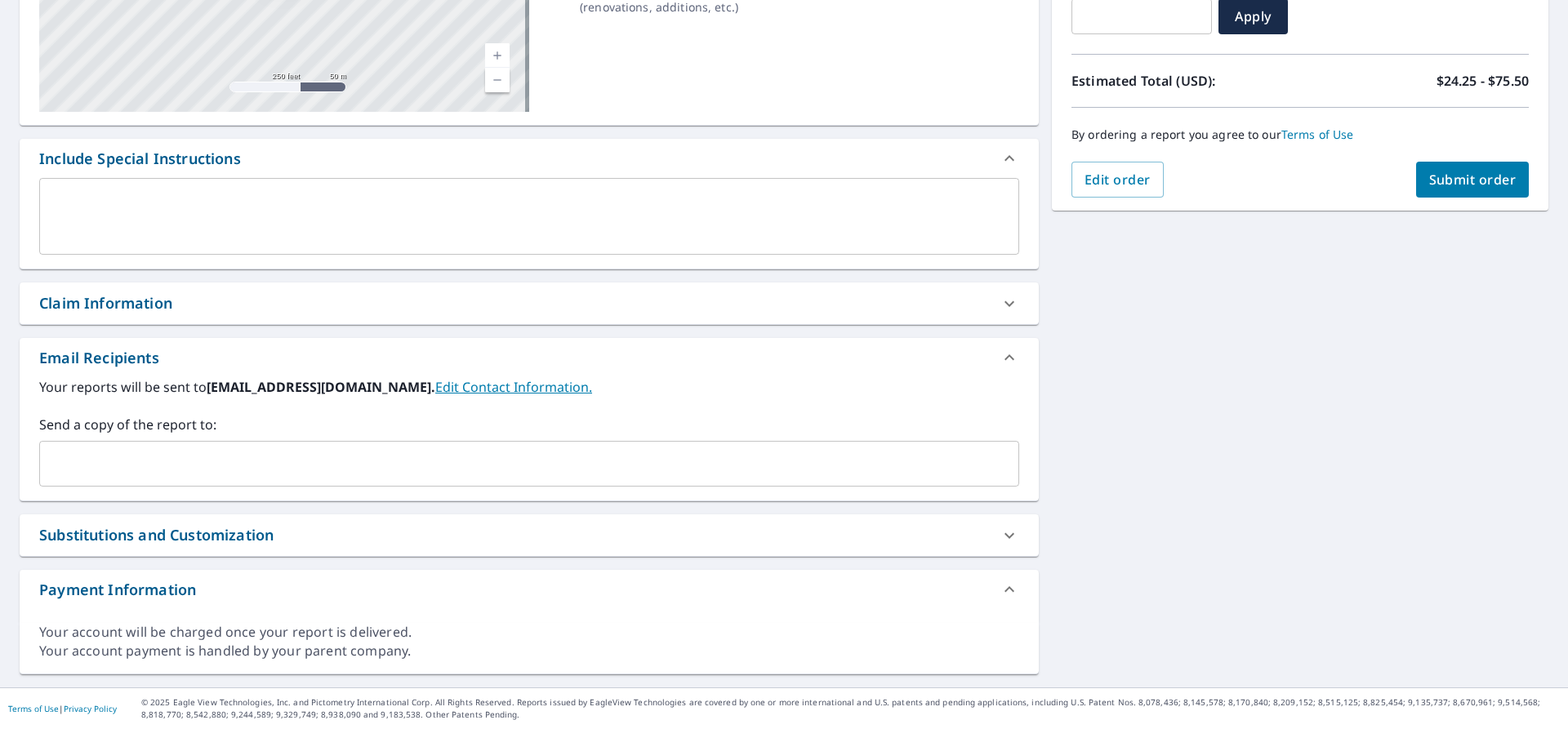
click at [74, 303] on div "Claim Information" at bounding box center [105, 304] width 133 height 22
click at [73, 303] on div "Claim Information" at bounding box center [105, 304] width 133 height 22
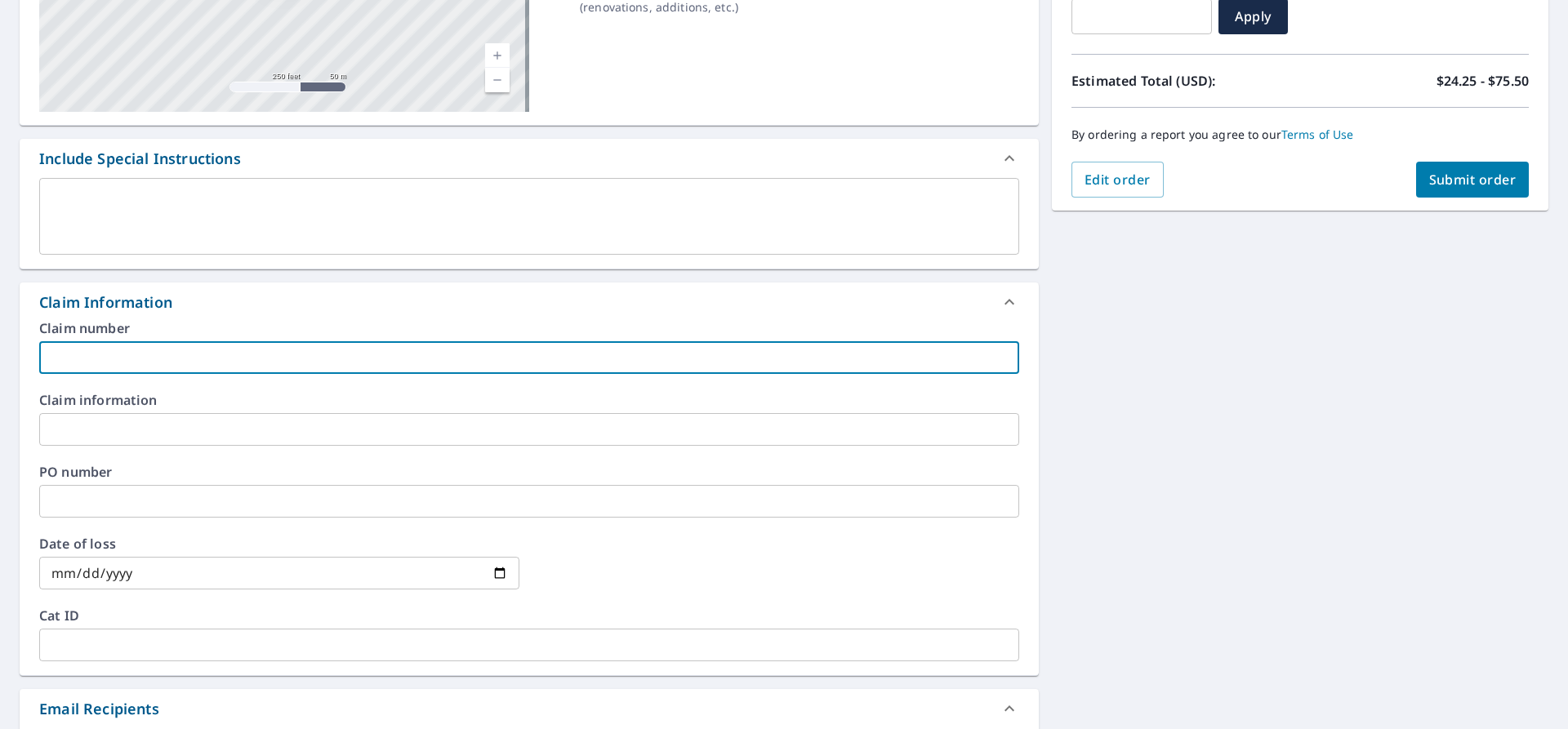
click at [80, 361] on input "text" at bounding box center [529, 358] width 980 height 33
type input "[STREET_ADDRESS][PERSON_NAME]"
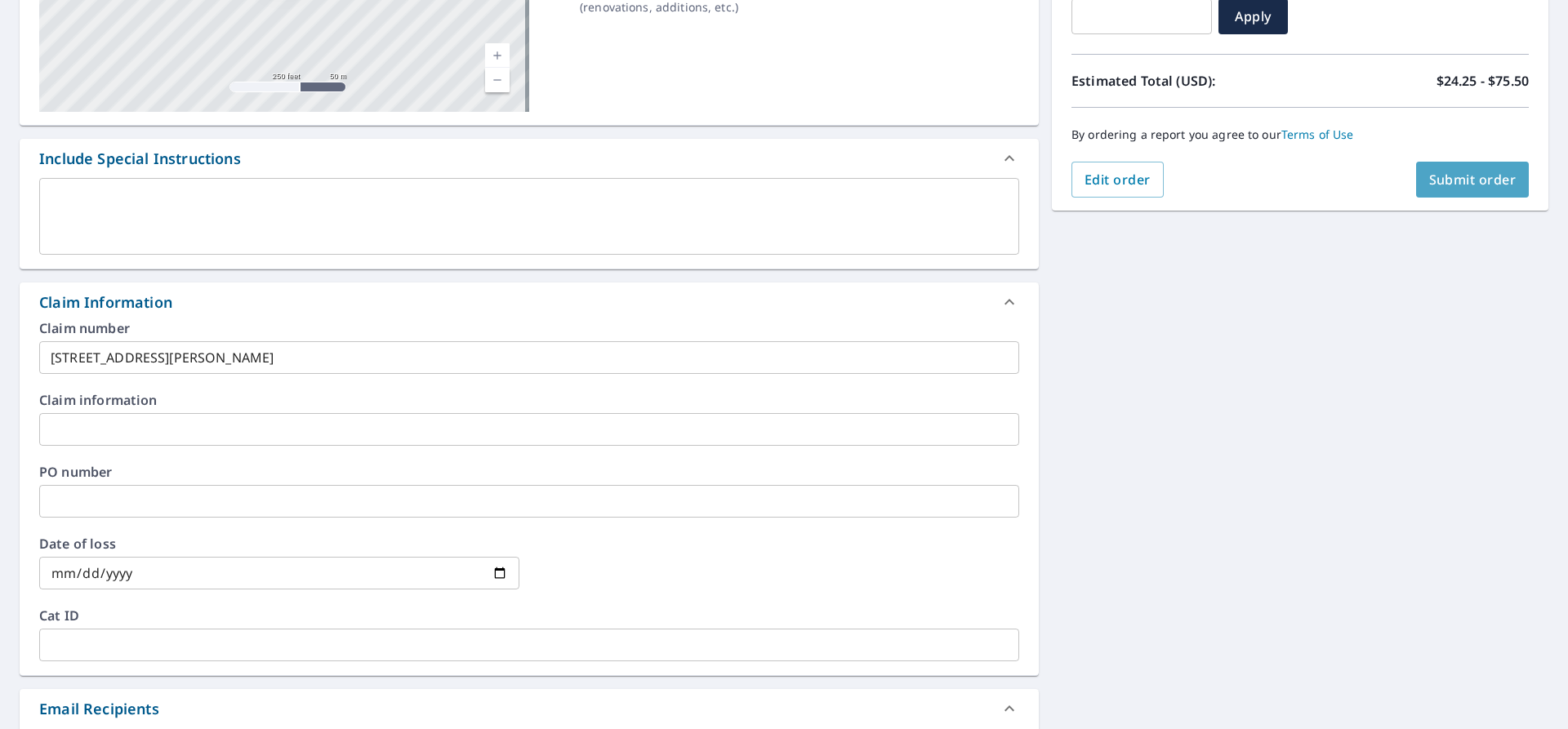
click at [1430, 179] on span "Submit order" at bounding box center [1473, 180] width 87 height 18
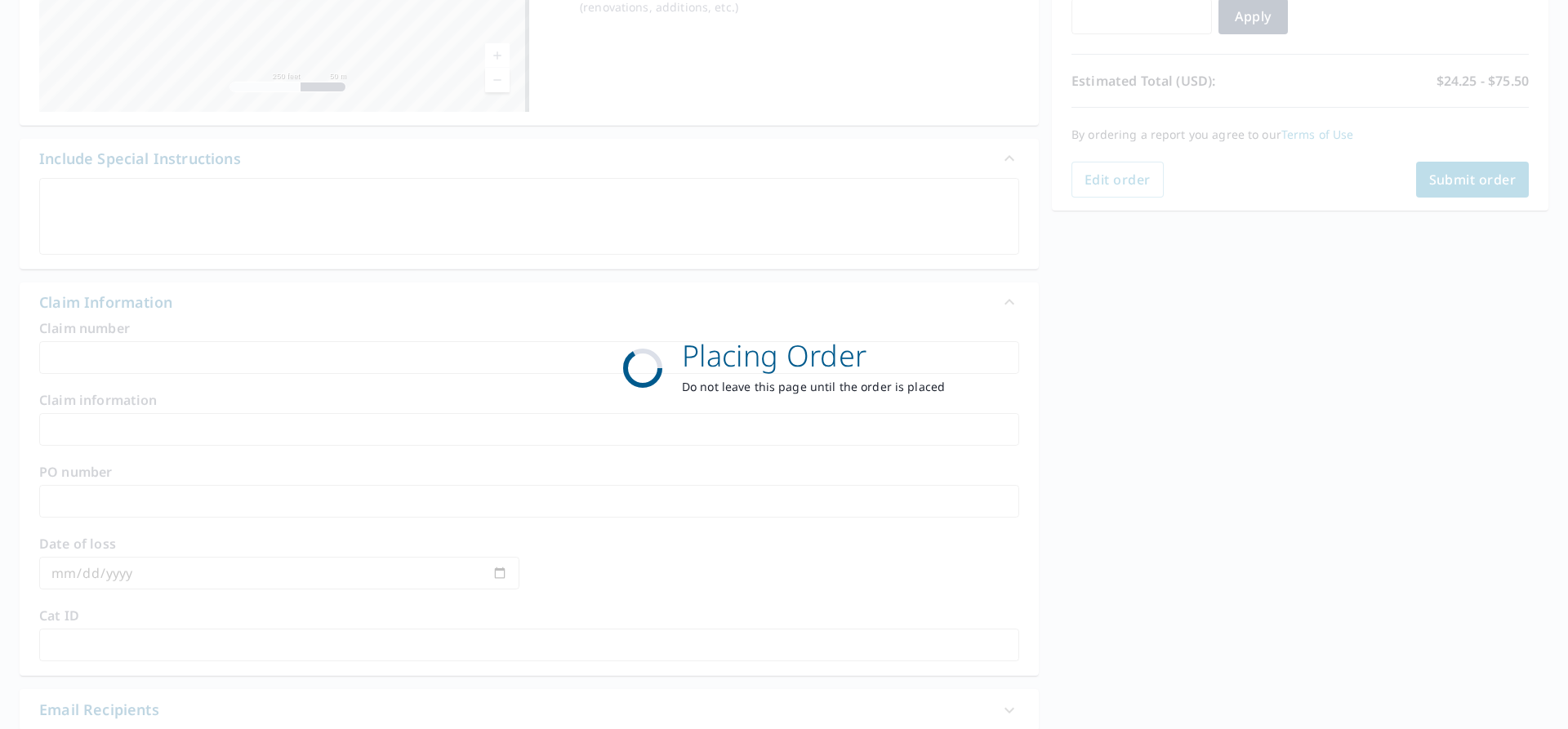
scroll to position [232, 0]
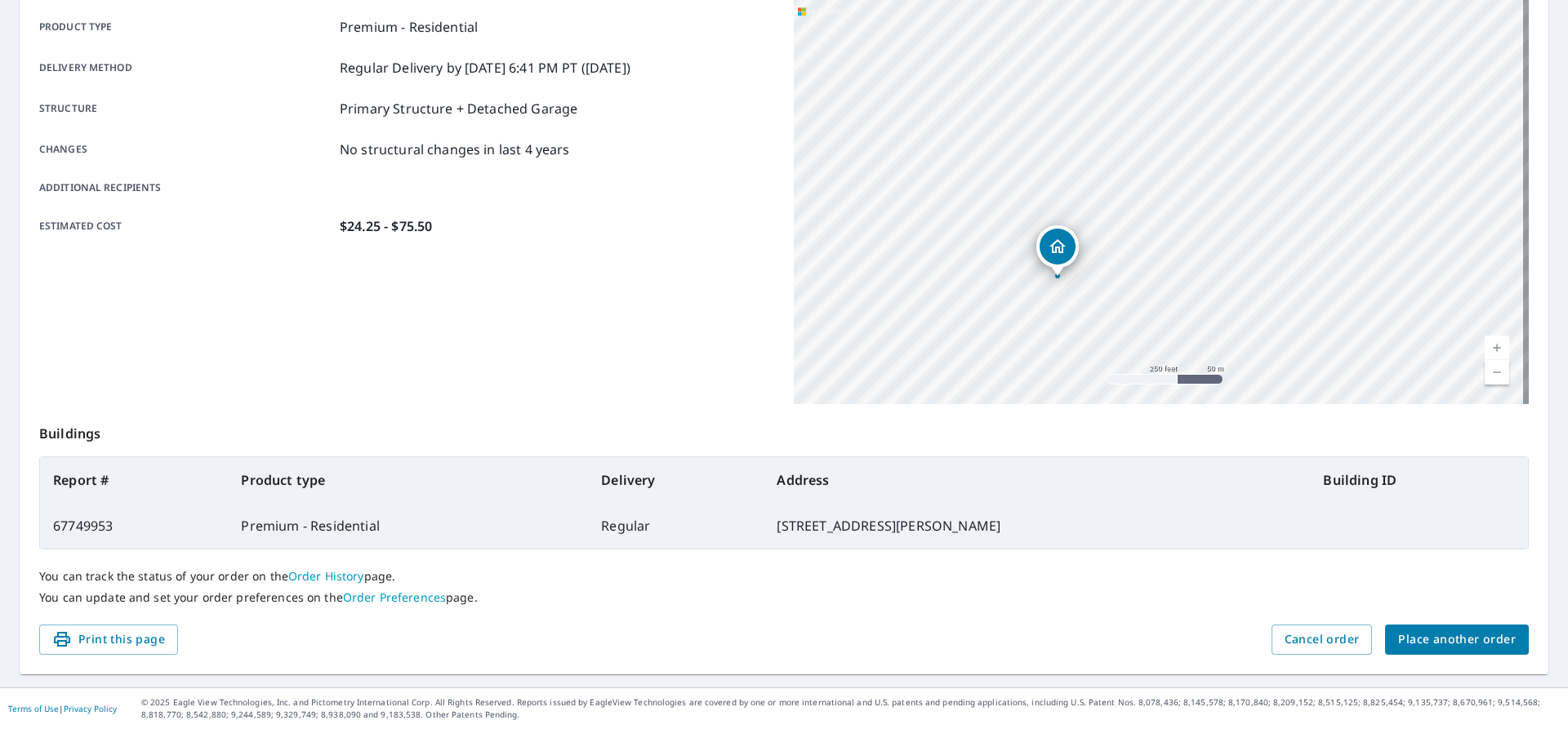
drag, startPoint x: 541, startPoint y: 256, endPoint x: 707, endPoint y: 273, distance: 166.9
click at [692, 297] on div "Product type Premium - Residential Delivery method Regular Delivery by [DATE] 6…" at bounding box center [407, 200] width 735 height 408
drag, startPoint x: 715, startPoint y: 266, endPoint x: 656, endPoint y: 254, distance: 60.2
click at [660, 312] on div "Product type Premium - Residential Delivery method Regular Delivery by [DATE] 6…" at bounding box center [407, 200] width 735 height 408
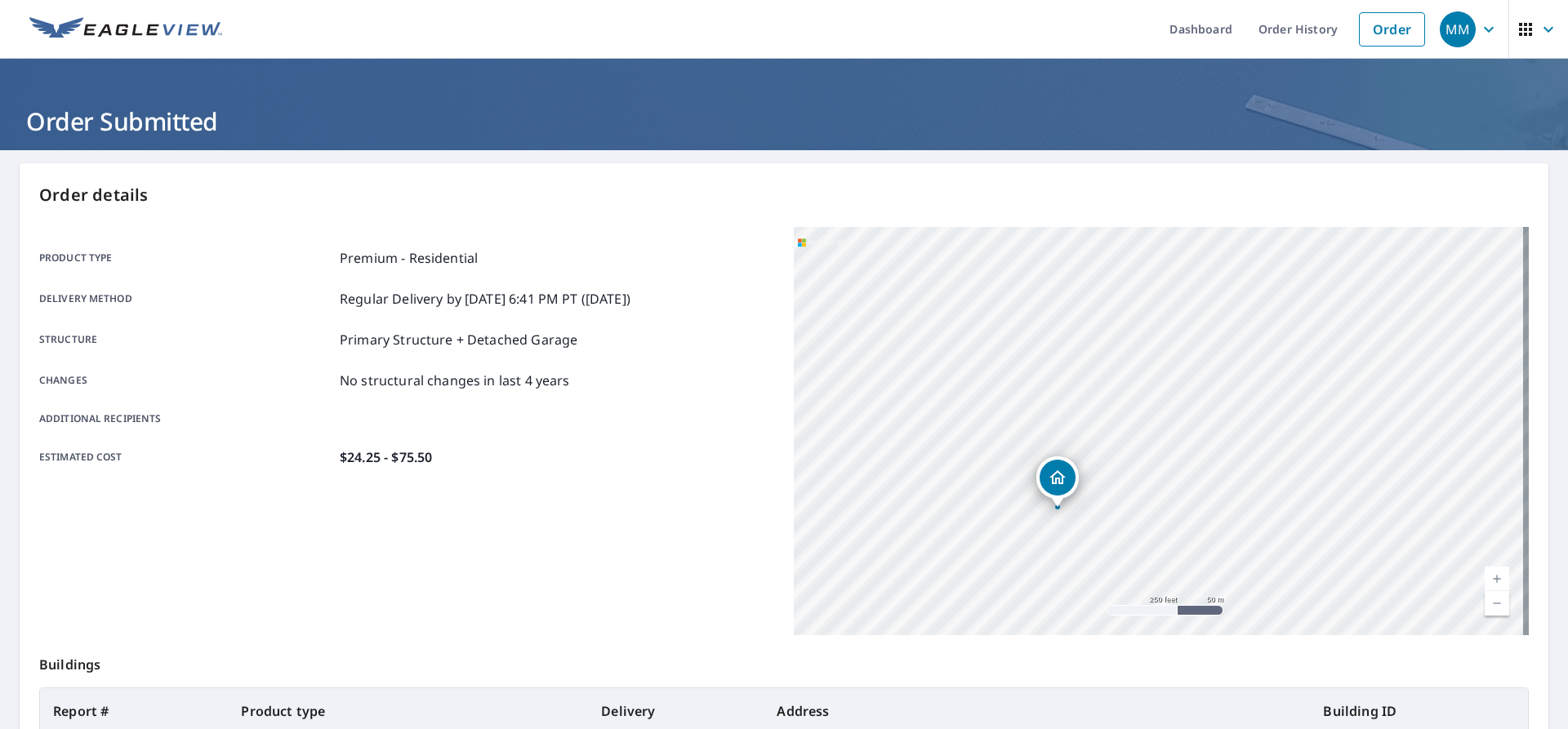
scroll to position [0, 0]
click at [1386, 23] on link "Order" at bounding box center [1392, 29] width 66 height 34
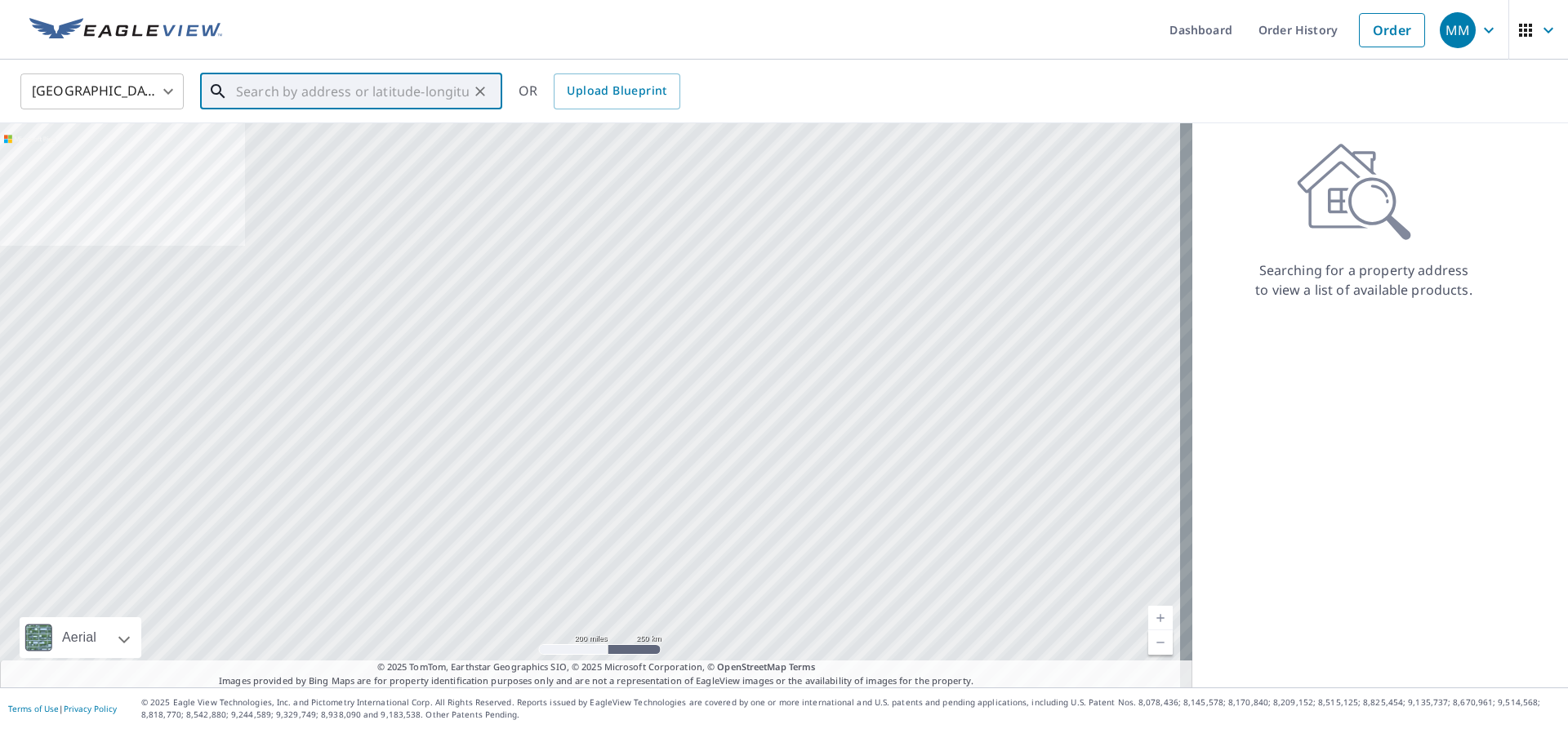
drag, startPoint x: 261, startPoint y: 97, endPoint x: 300, endPoint y: 94, distance: 39.1
click at [263, 97] on input "text" at bounding box center [352, 92] width 233 height 46
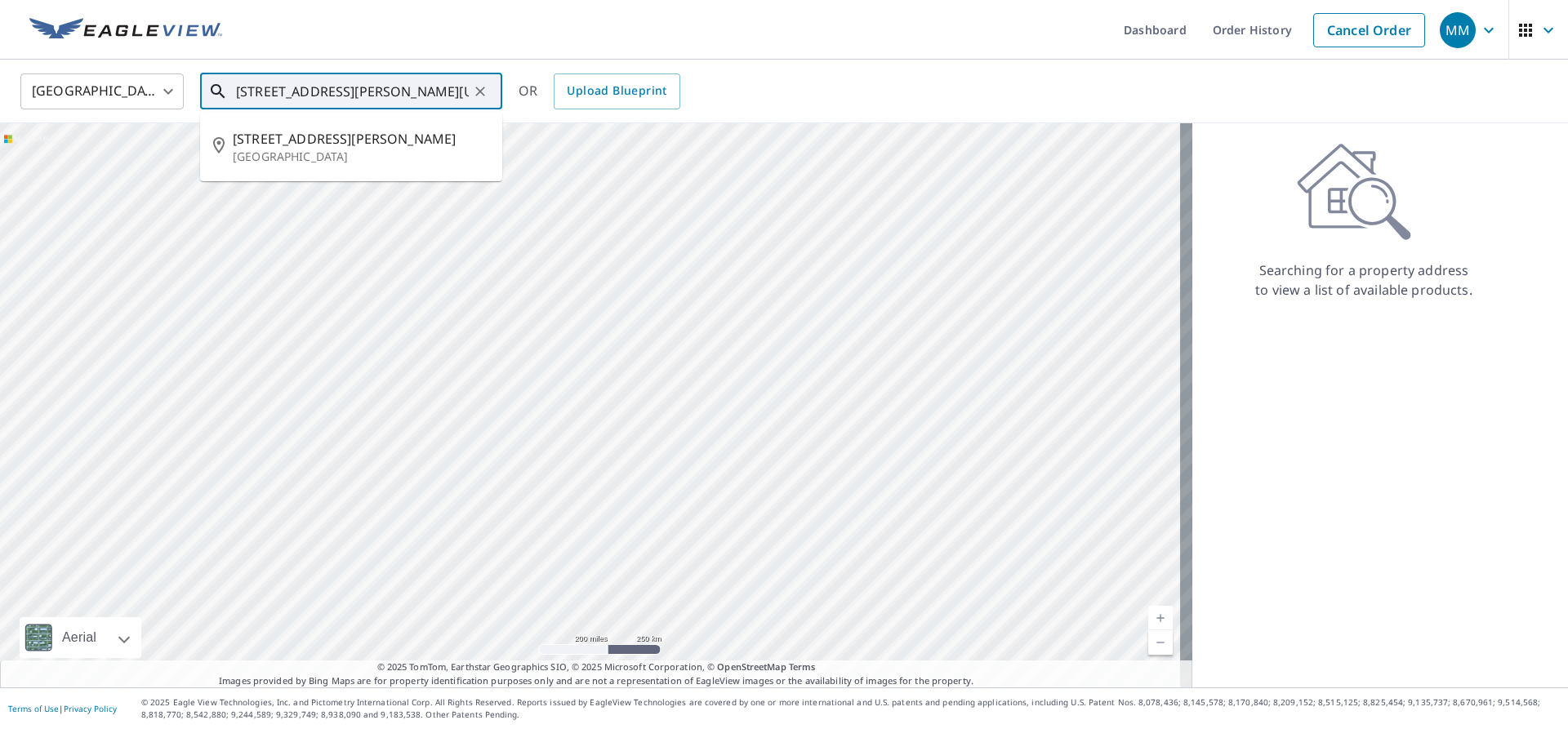
type input "[STREET_ADDRESS][PERSON_NAME][US_STATE]"
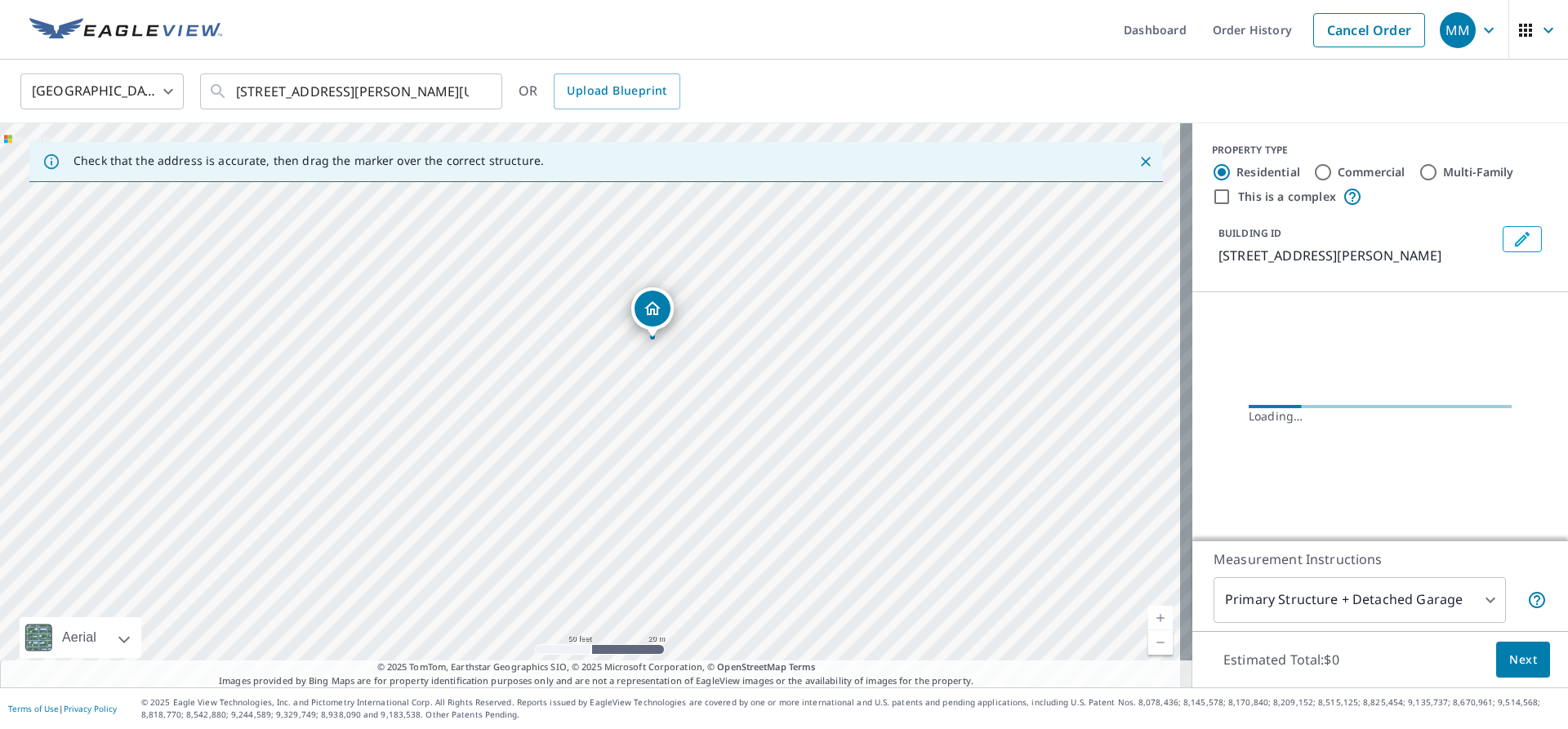
drag, startPoint x: 527, startPoint y: 400, endPoint x: 493, endPoint y: 462, distance: 70.7
click at [493, 462] on div "[STREET_ADDRESS][PERSON_NAME]" at bounding box center [596, 404] width 1192 height 564
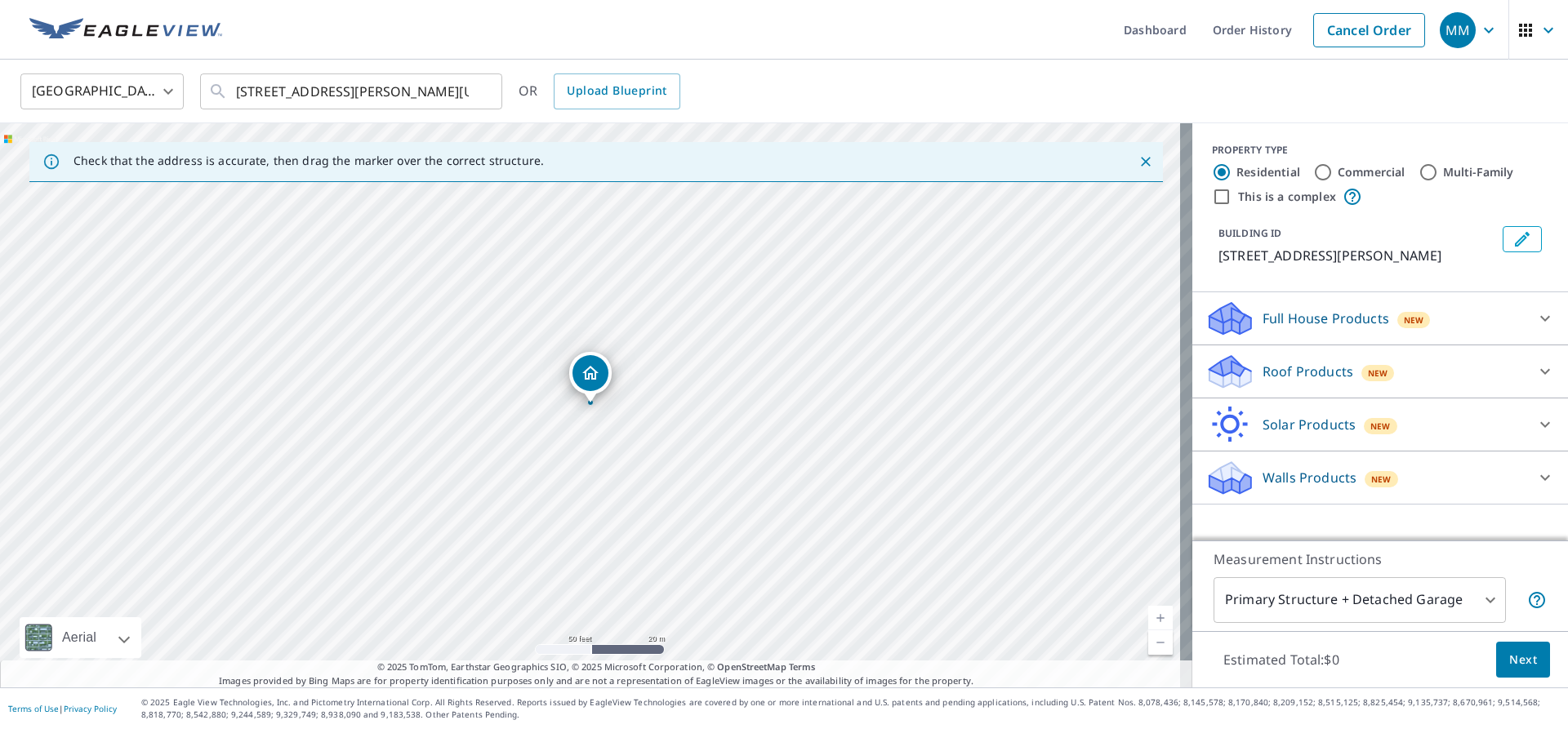
click at [1281, 372] on p "Roof Products" at bounding box center [1308, 371] width 91 height 19
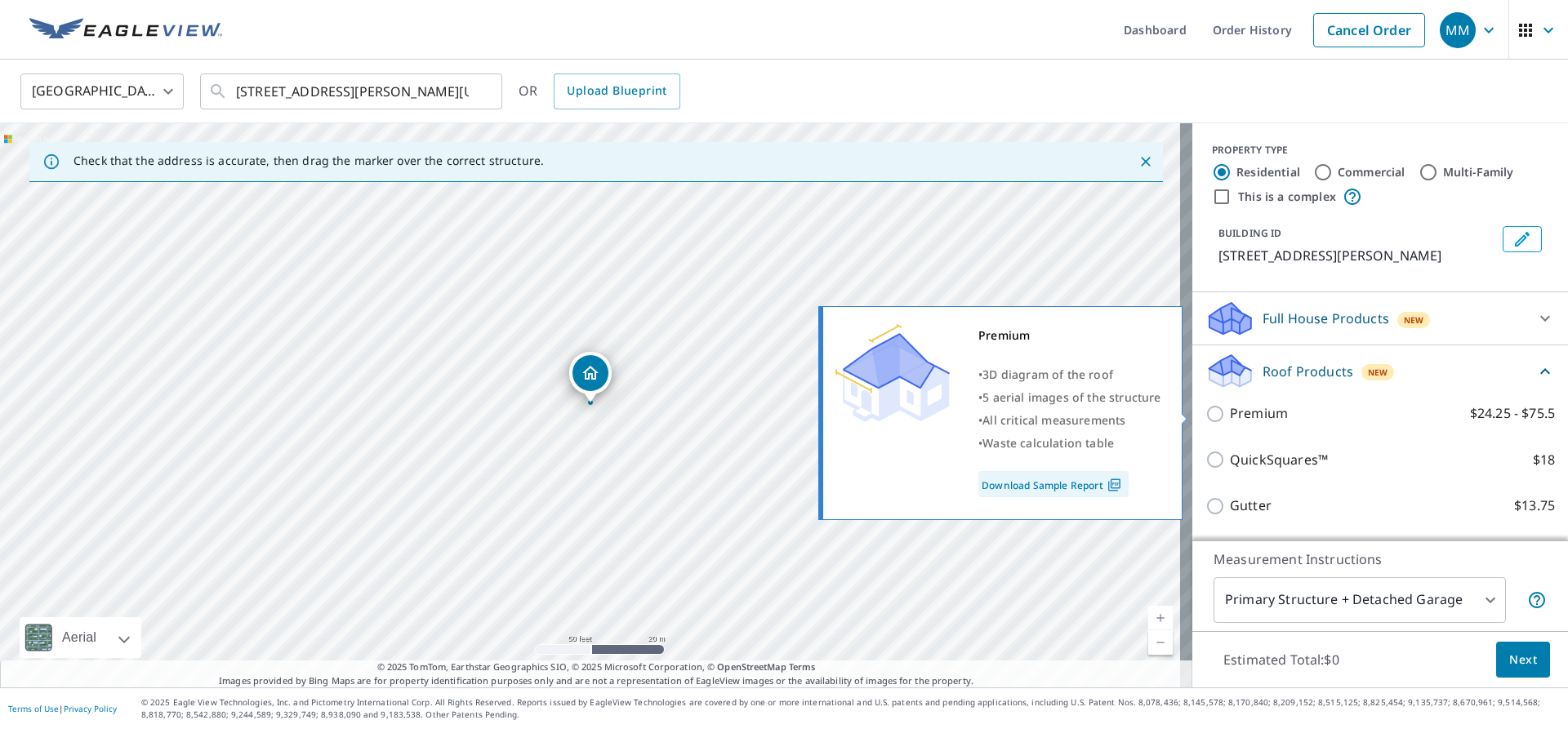
click at [1242, 420] on p "Premium" at bounding box center [1258, 414] width 58 height 20
click at [1230, 420] on input "Premium $24.25 - $75.5" at bounding box center [1218, 414] width 25 height 19
checkbox input "true"
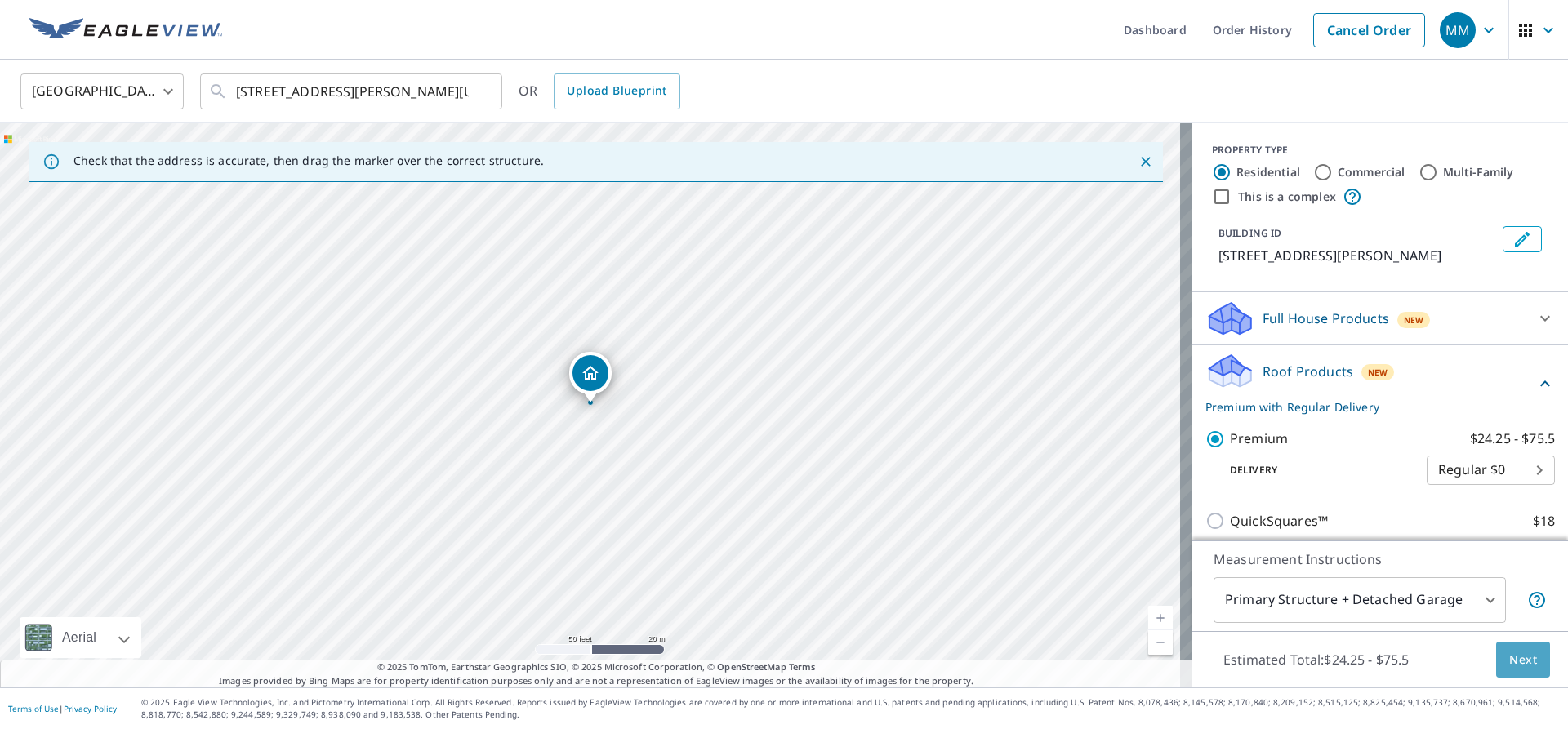
click at [1510, 656] on span "Next" at bounding box center [1523, 660] width 28 height 20
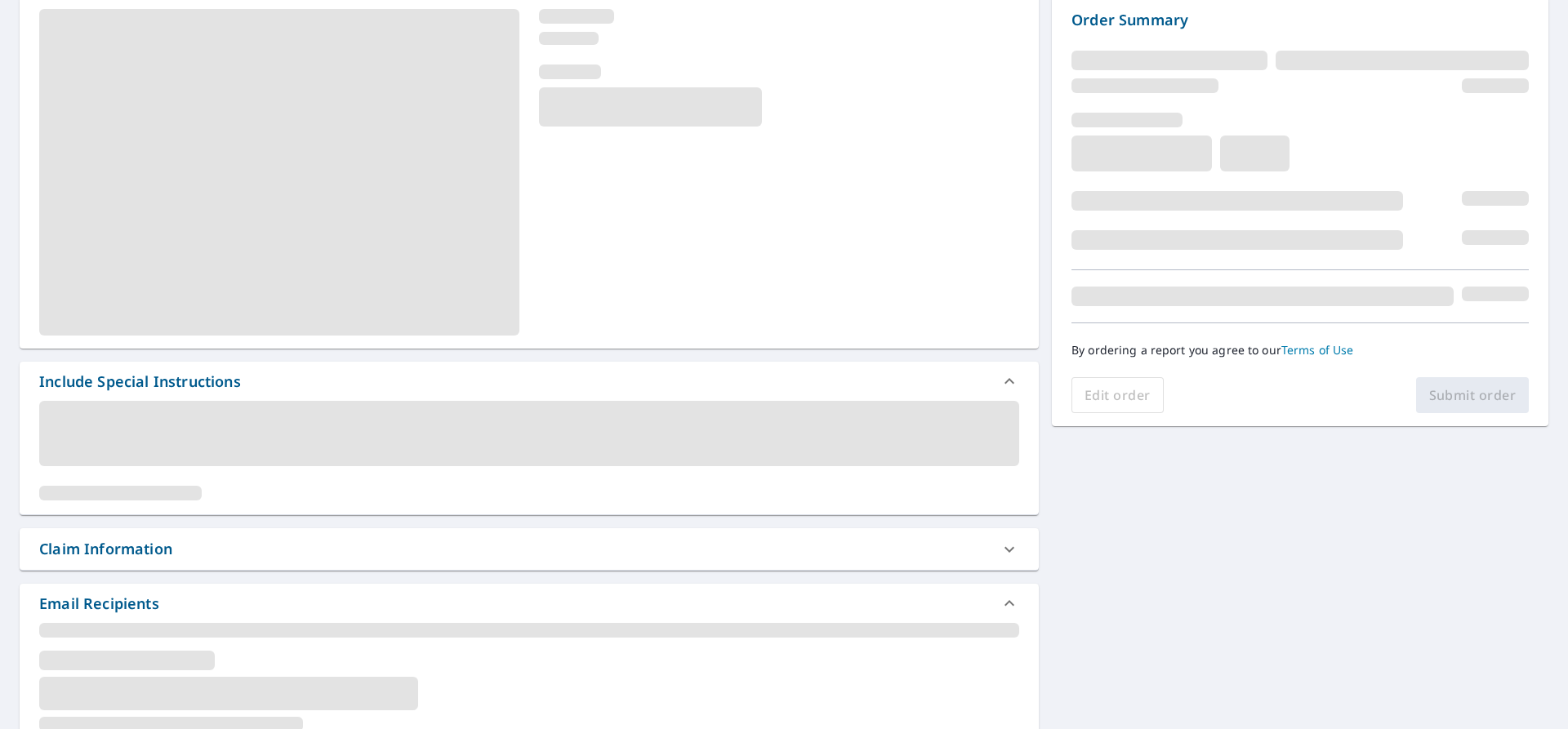
scroll to position [245, 0]
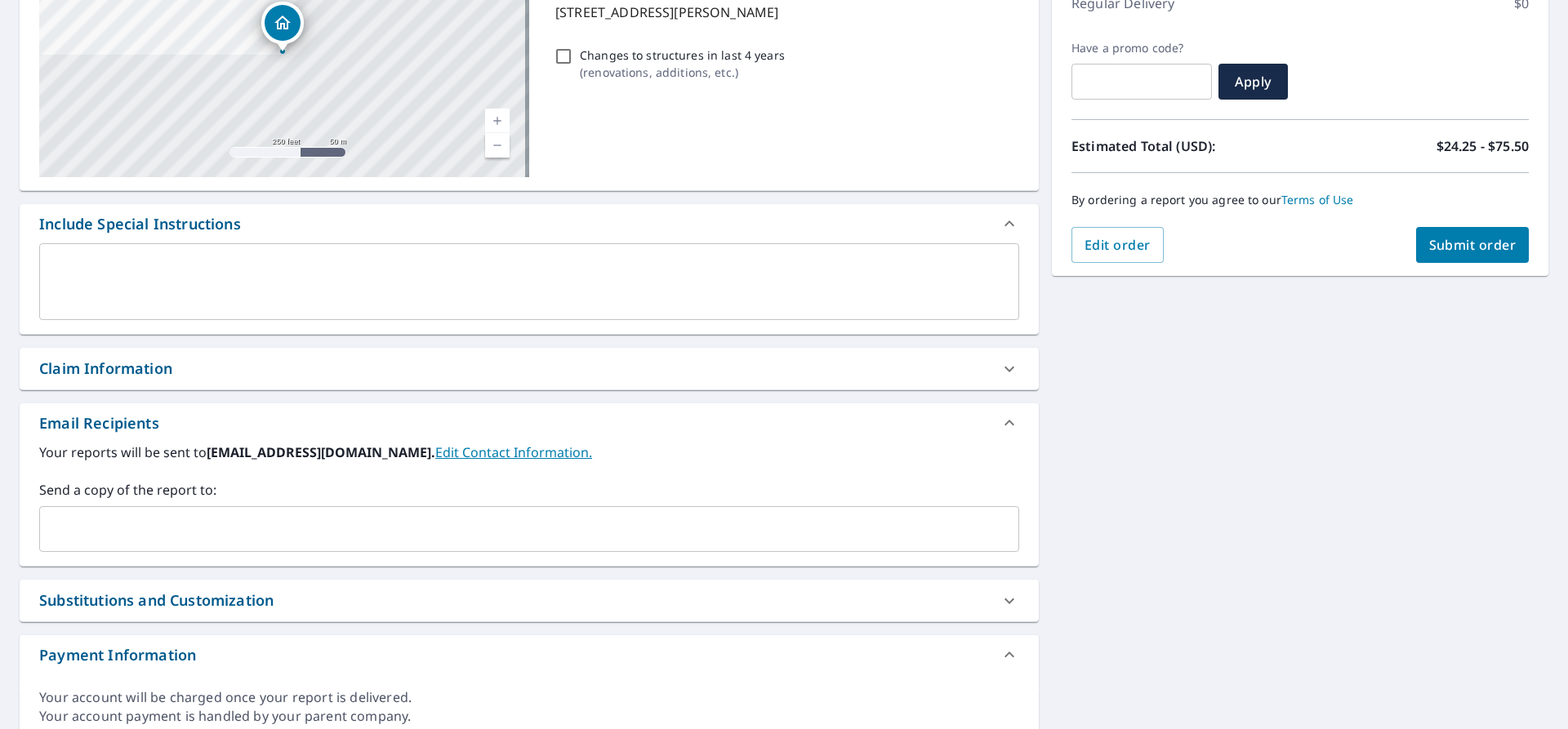
click at [87, 375] on div "Claim Information" at bounding box center [105, 369] width 133 height 22
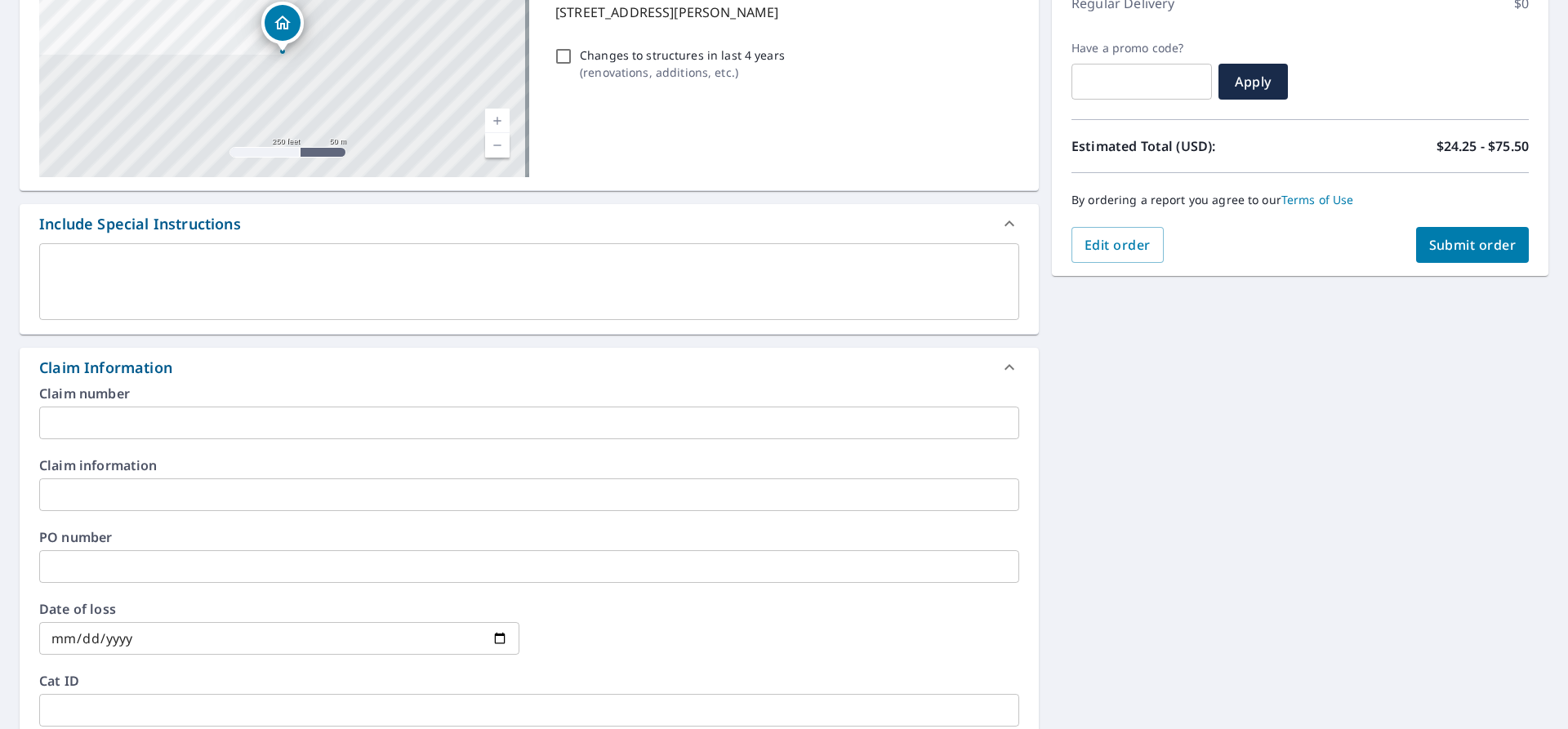
click at [72, 422] on input "text" at bounding box center [529, 424] width 980 height 33
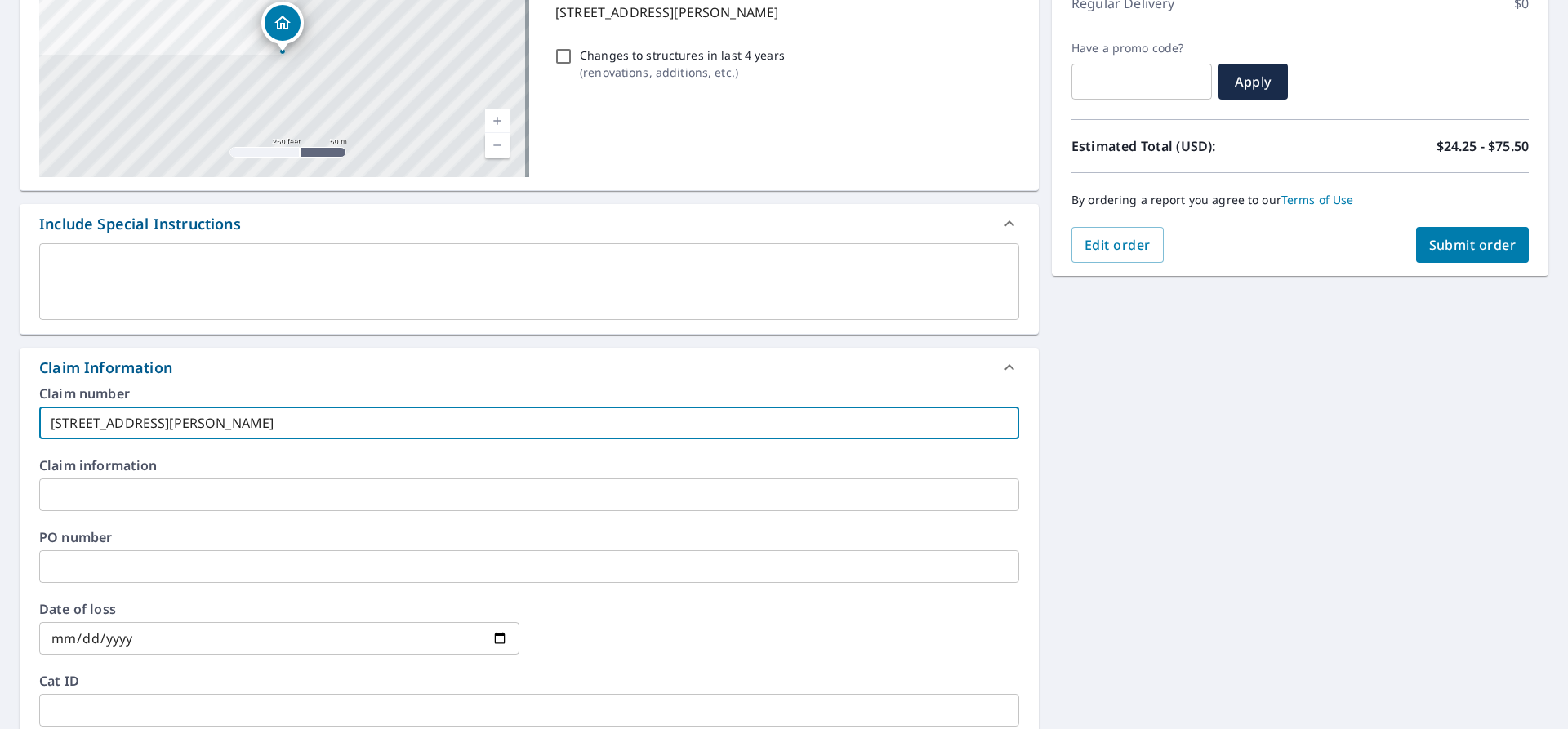
type input "[STREET_ADDRESS][PERSON_NAME]"
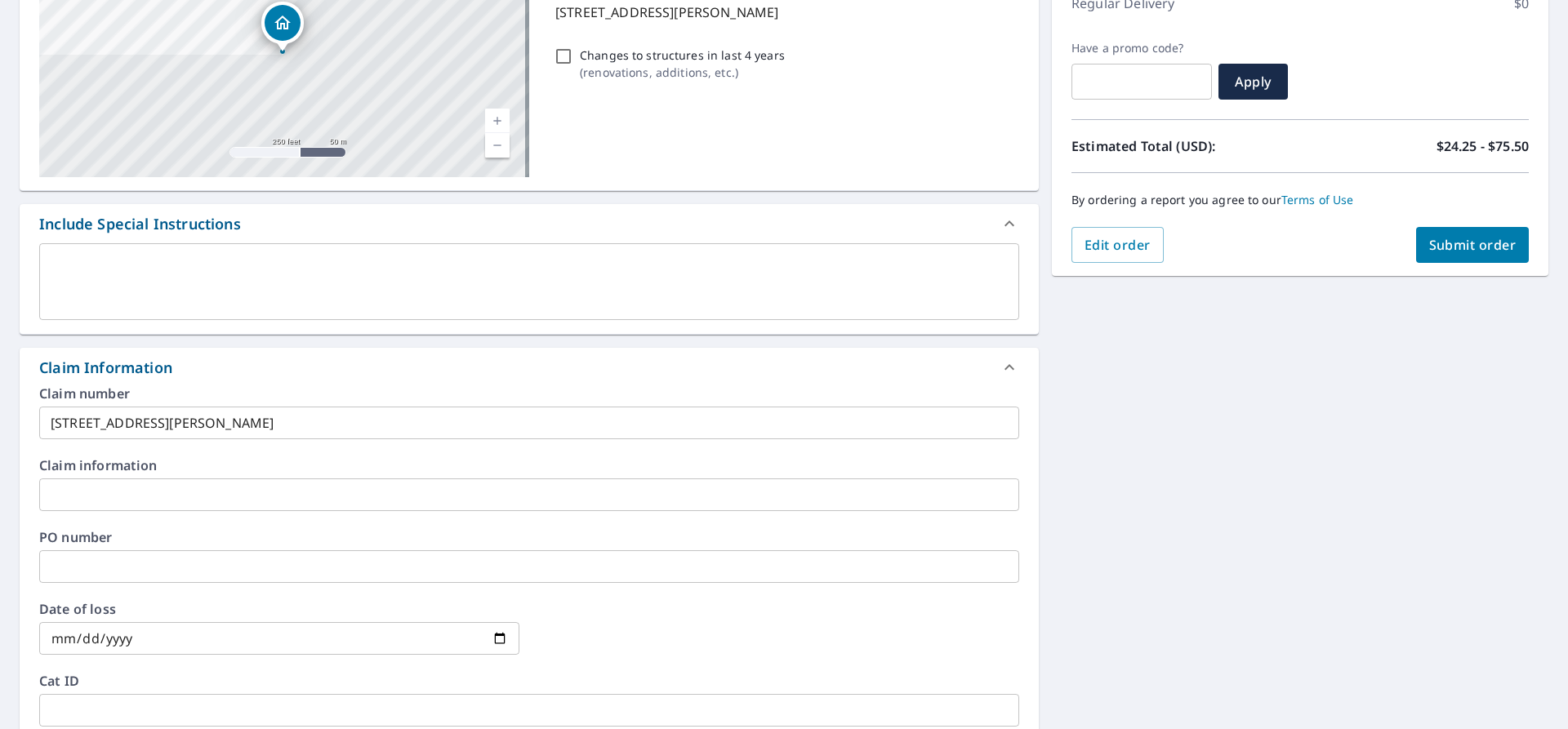
click at [1437, 267] on div "Order Summary Premium $24.25 - $75.5 Regular Delivery $0 Have a promo code? ​ A…" at bounding box center [1300, 97] width 497 height 357
click at [1438, 253] on span "Submit order" at bounding box center [1473, 245] width 87 height 18
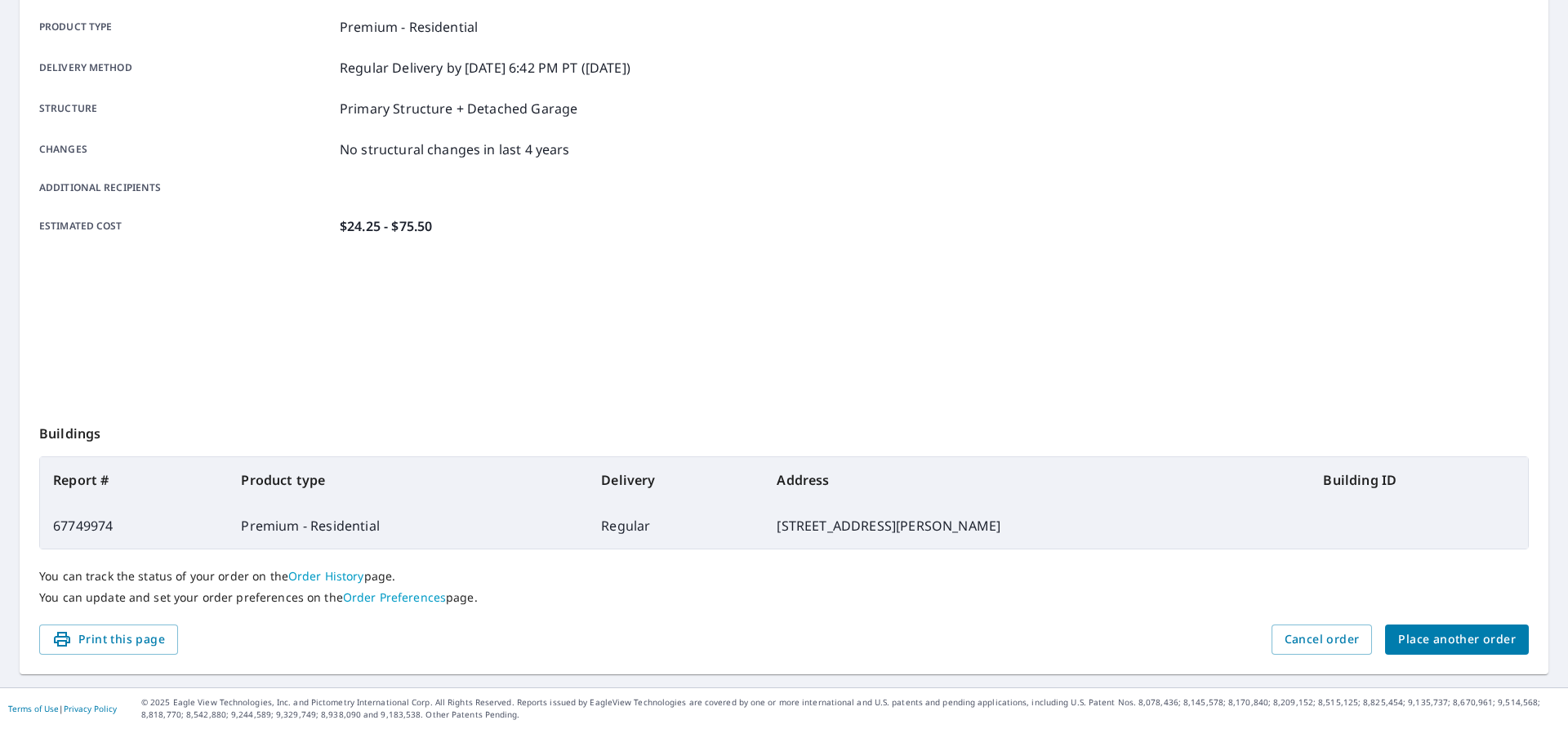
scroll to position [232, 0]
